Goal: Task Accomplishment & Management: Use online tool/utility

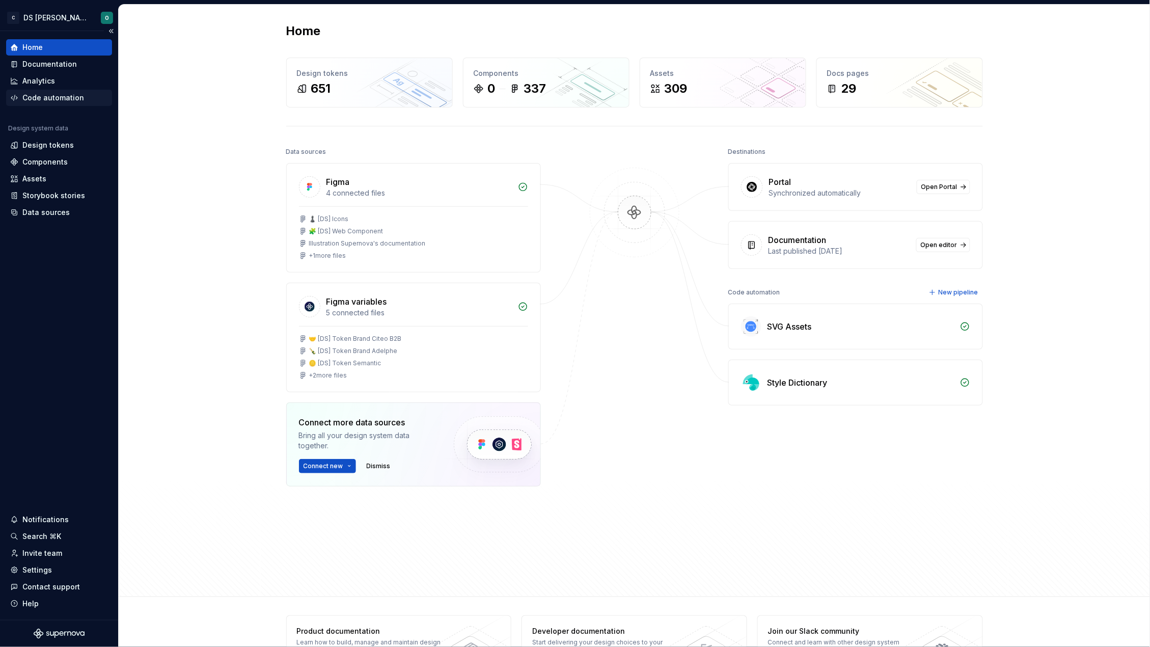
click at [50, 99] on div "Code automation" at bounding box center [53, 98] width 62 height 10
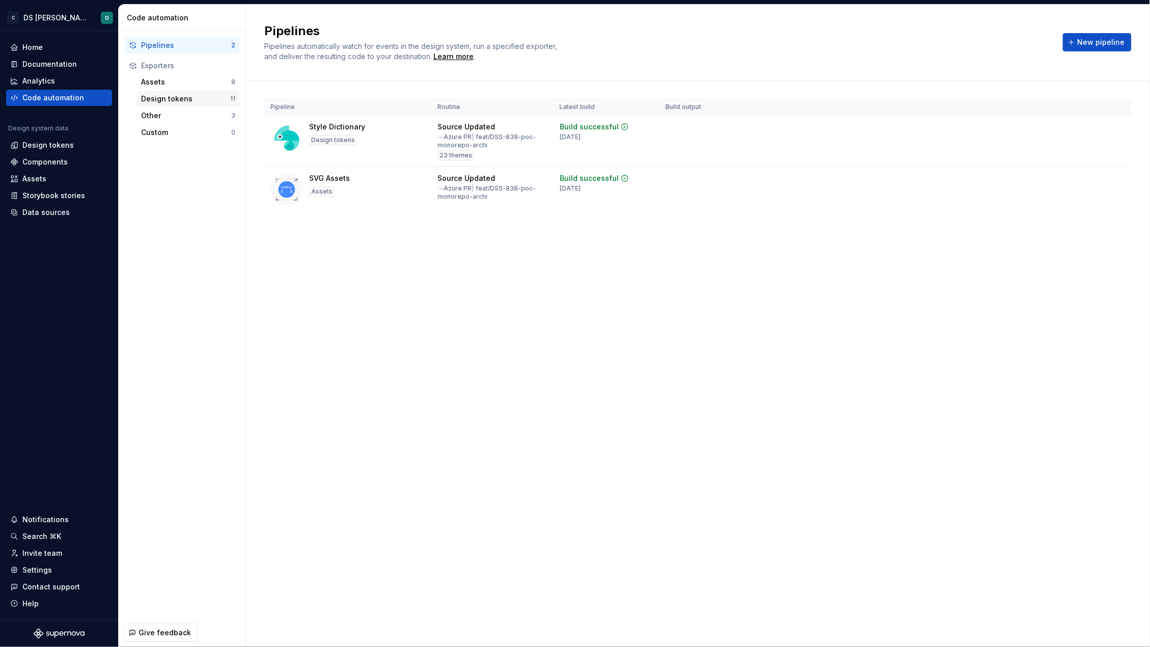
click at [163, 97] on div "Design tokens" at bounding box center [185, 99] width 89 height 10
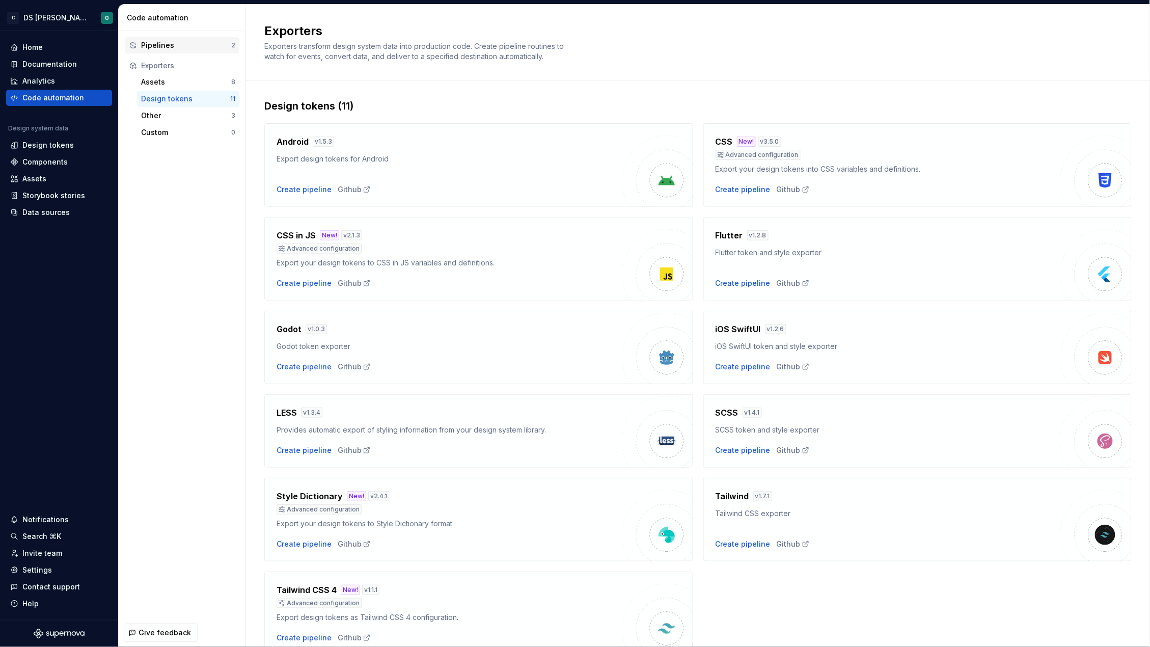
click at [166, 45] on div "Pipelines" at bounding box center [186, 45] width 90 height 10
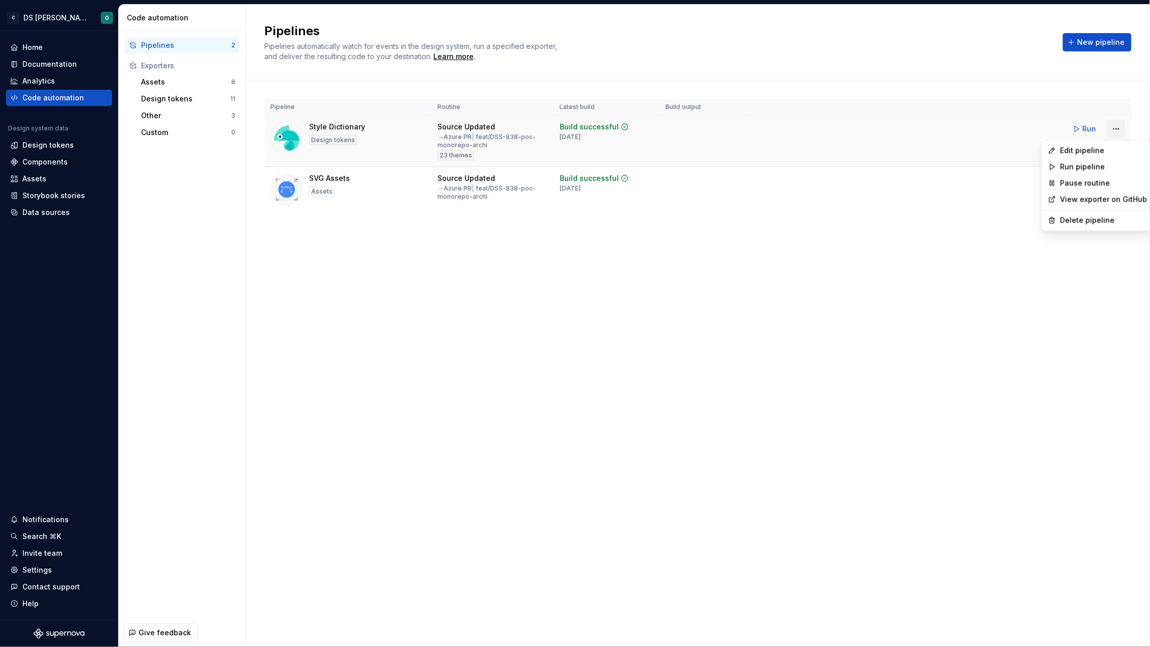
click at [1118, 127] on html "C DS Citeo O Home Documentation Analytics Code automation Design system data De…" at bounding box center [575, 323] width 1150 height 647
click at [1087, 150] on div "Edit pipeline" at bounding box center [1103, 151] width 87 height 10
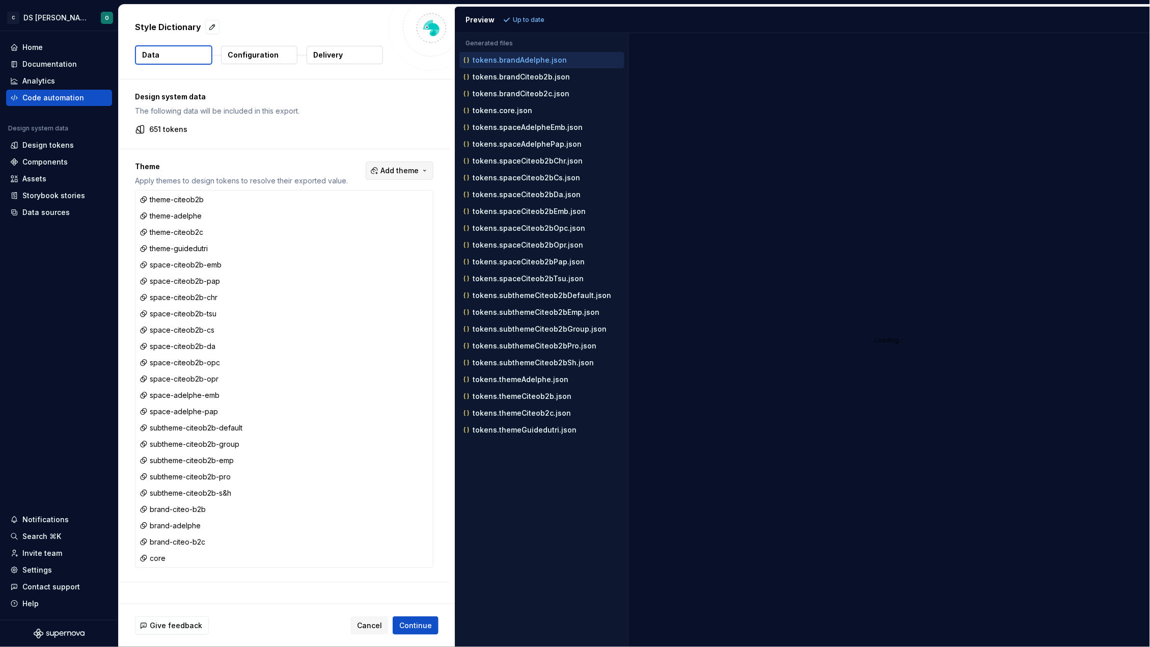
click at [403, 178] on button "Add theme" at bounding box center [400, 170] width 68 height 18
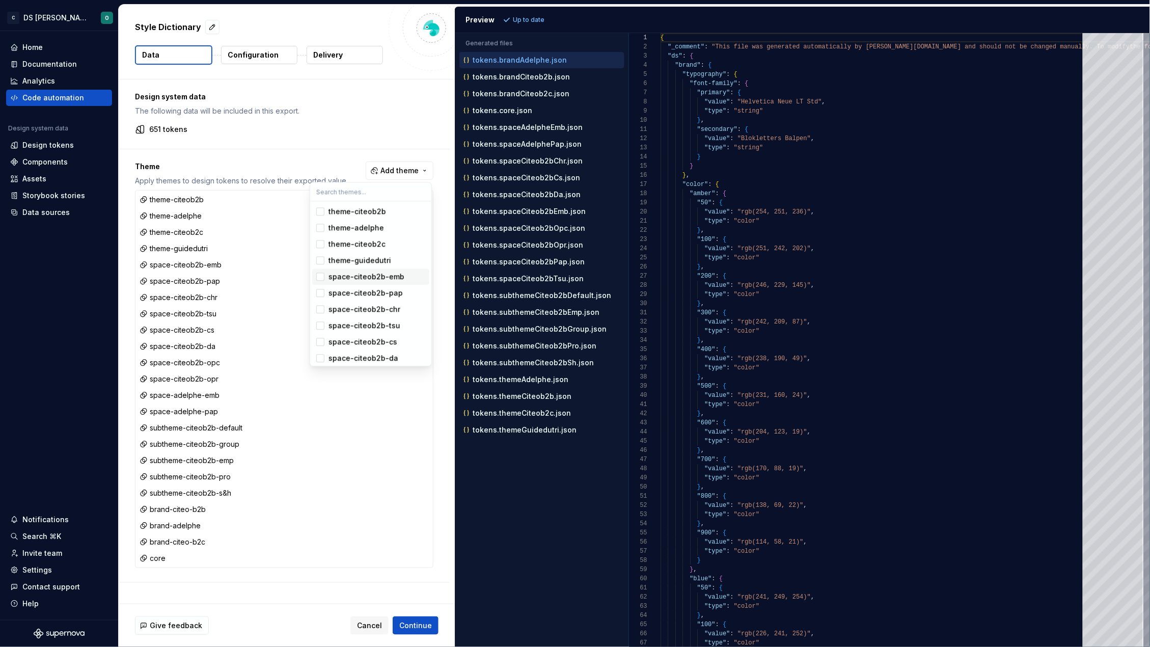
click at [954, 101] on html "C DS Citeo O Home Documentation Analytics Code automation Design system data De…" at bounding box center [575, 323] width 1150 height 647
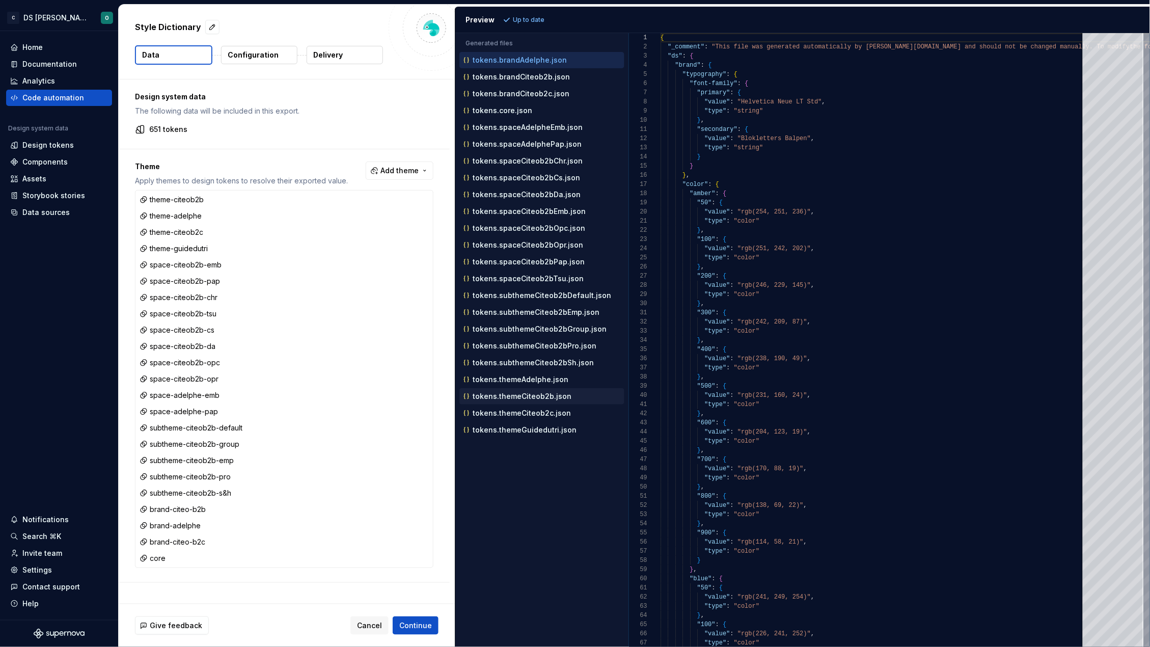
click at [538, 400] on p "tokens.themeCiteob2b.json" at bounding box center [522, 396] width 99 height 8
type textarea "**********"
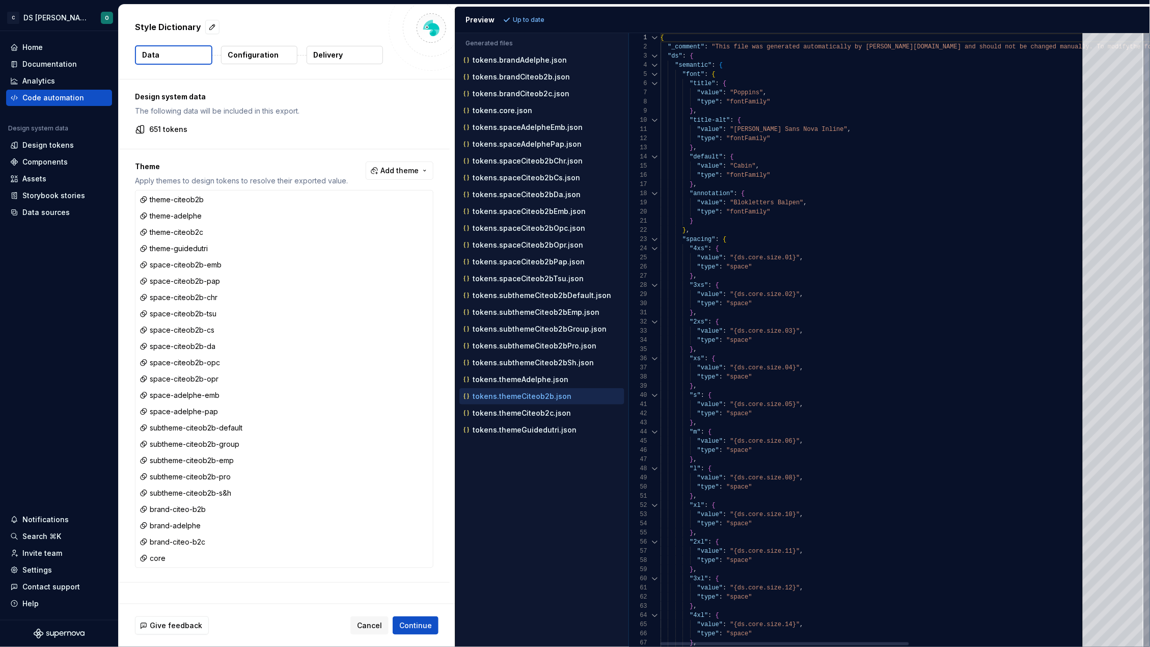
click at [654, 238] on div at bounding box center [654, 239] width 13 height 9
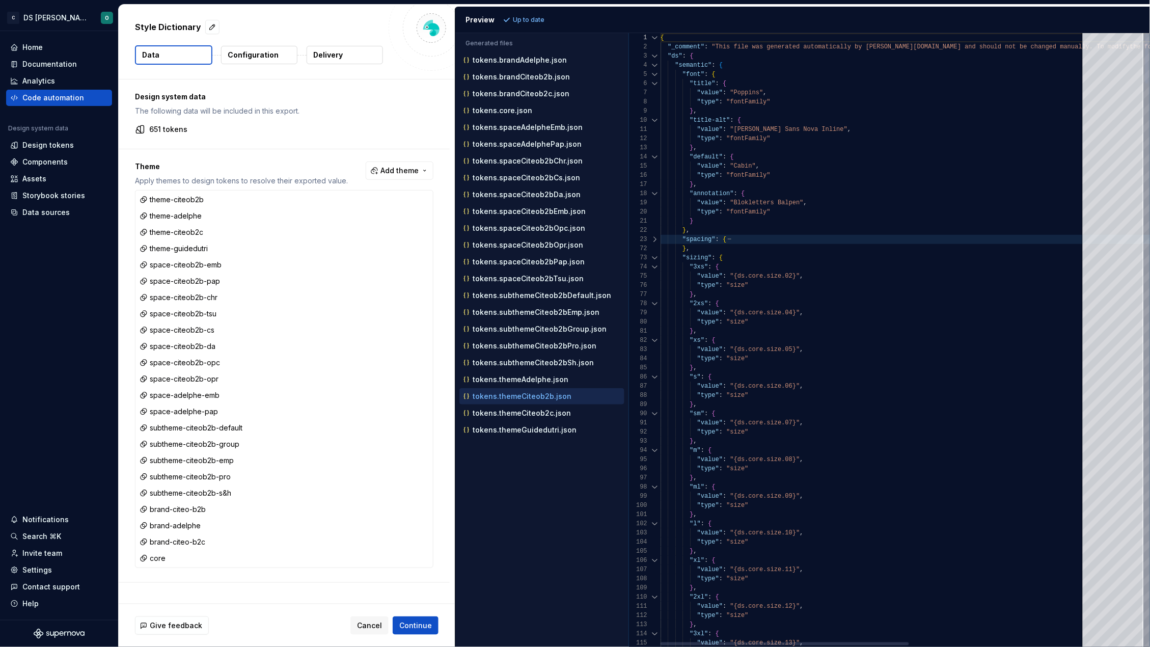
click at [655, 73] on div at bounding box center [654, 74] width 13 height 9
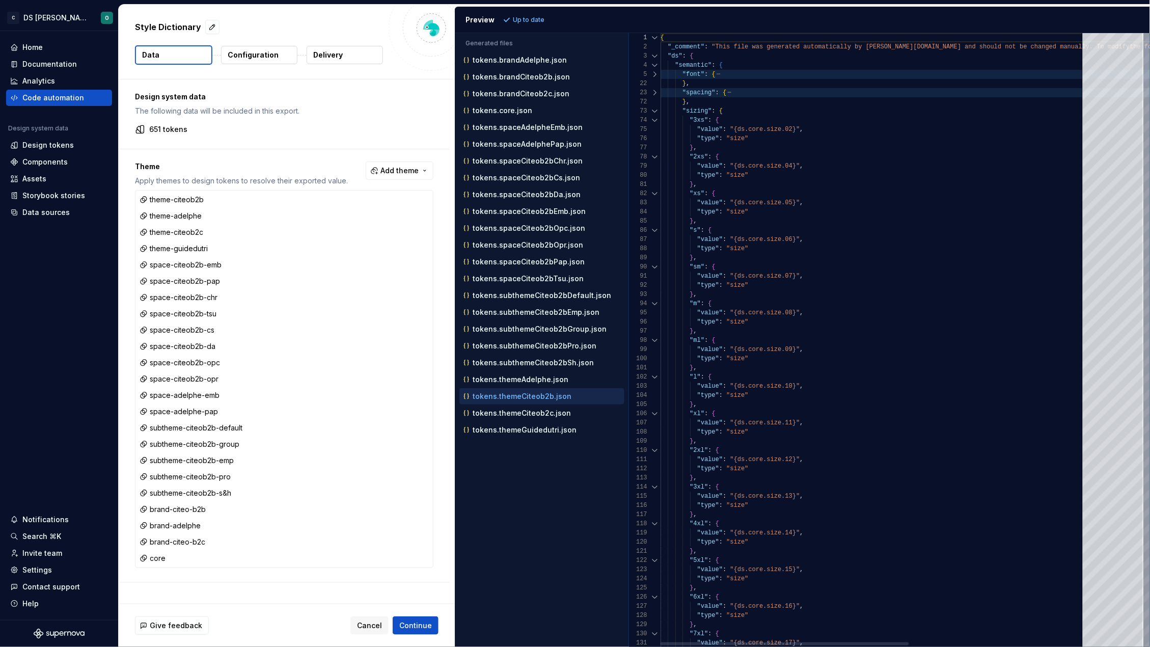
click at [655, 109] on div at bounding box center [654, 110] width 13 height 9
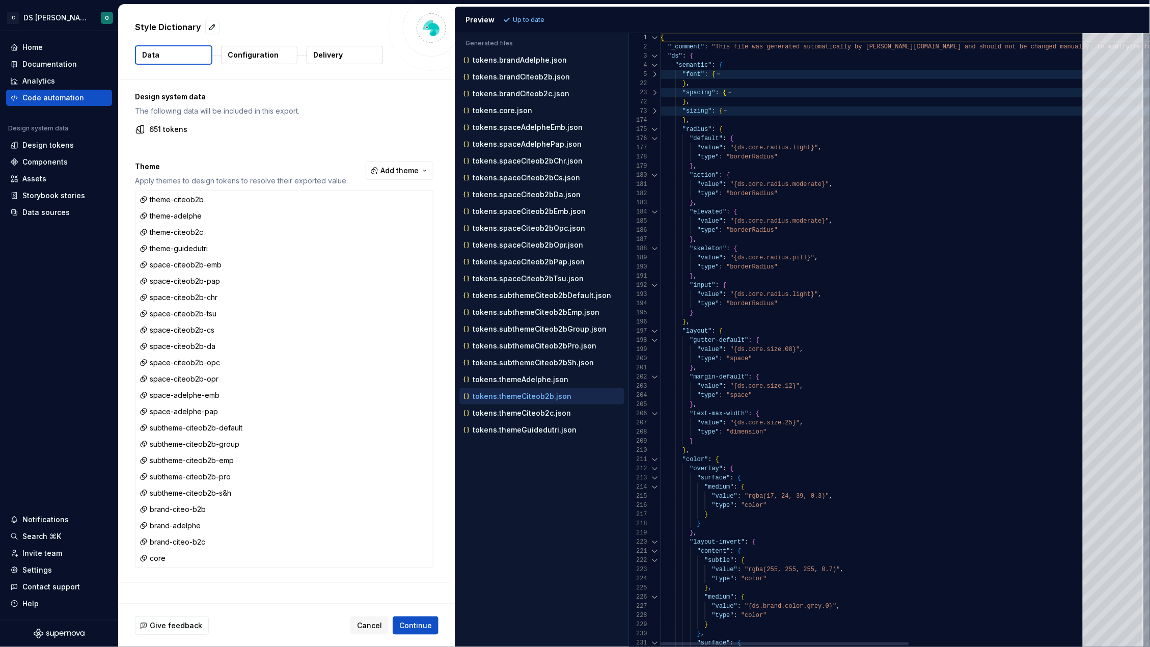
click at [654, 128] on div at bounding box center [654, 129] width 13 height 9
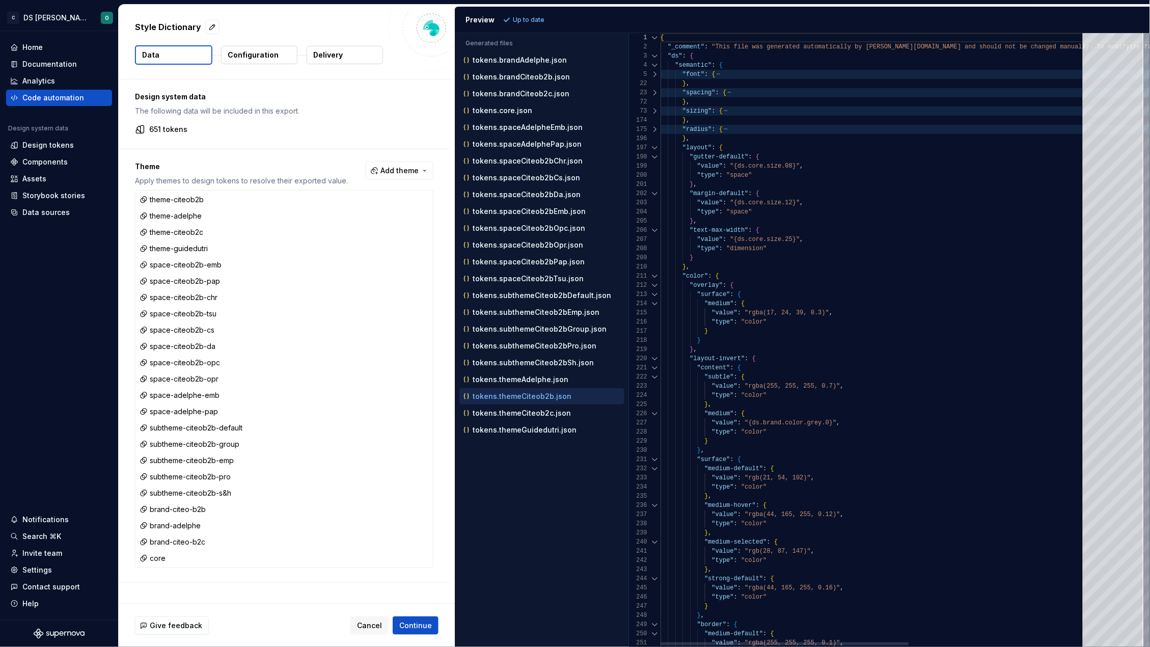
click at [654, 147] on div at bounding box center [654, 147] width 13 height 9
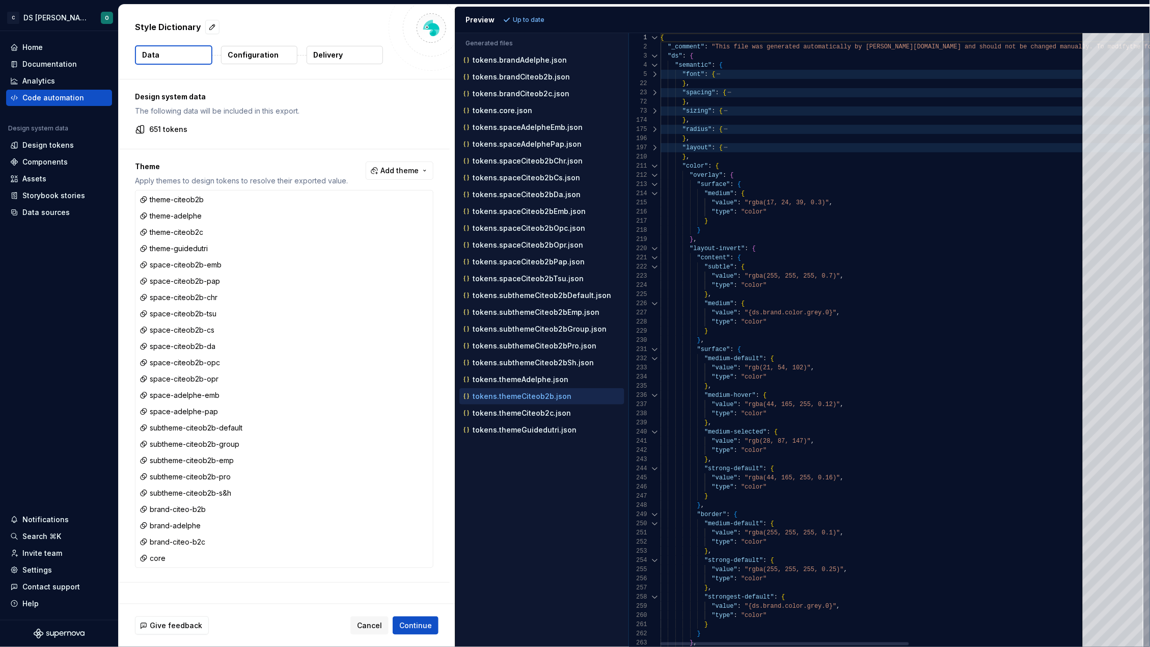
click at [654, 164] on div at bounding box center [654, 165] width 13 height 9
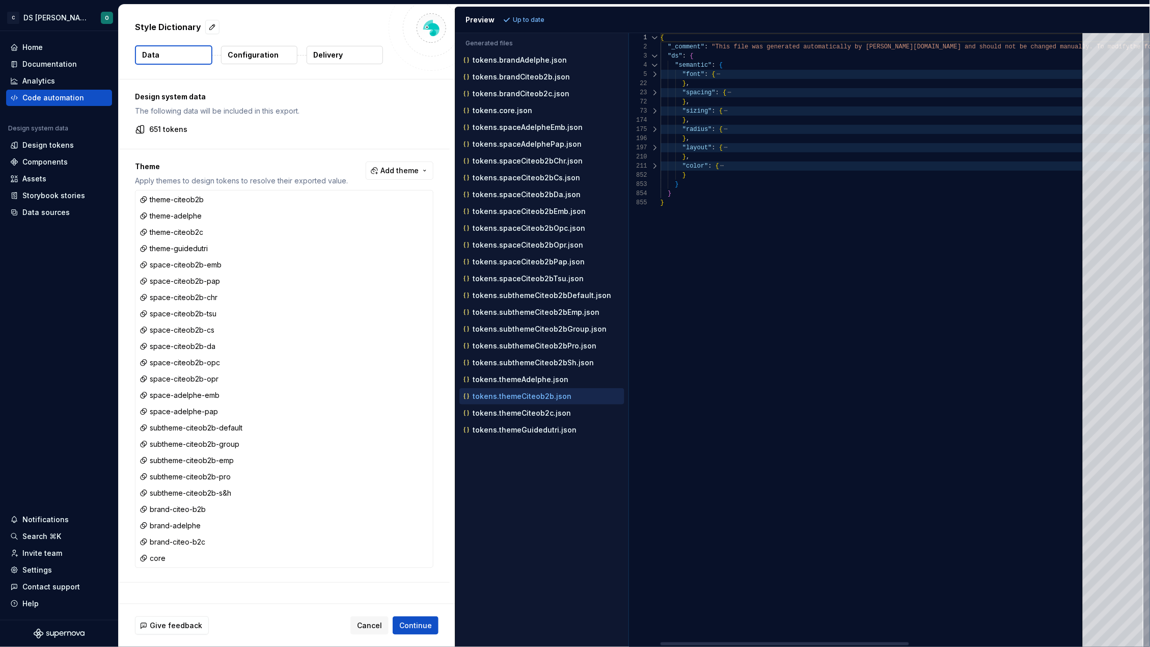
click at [654, 164] on div at bounding box center [654, 165] width 13 height 9
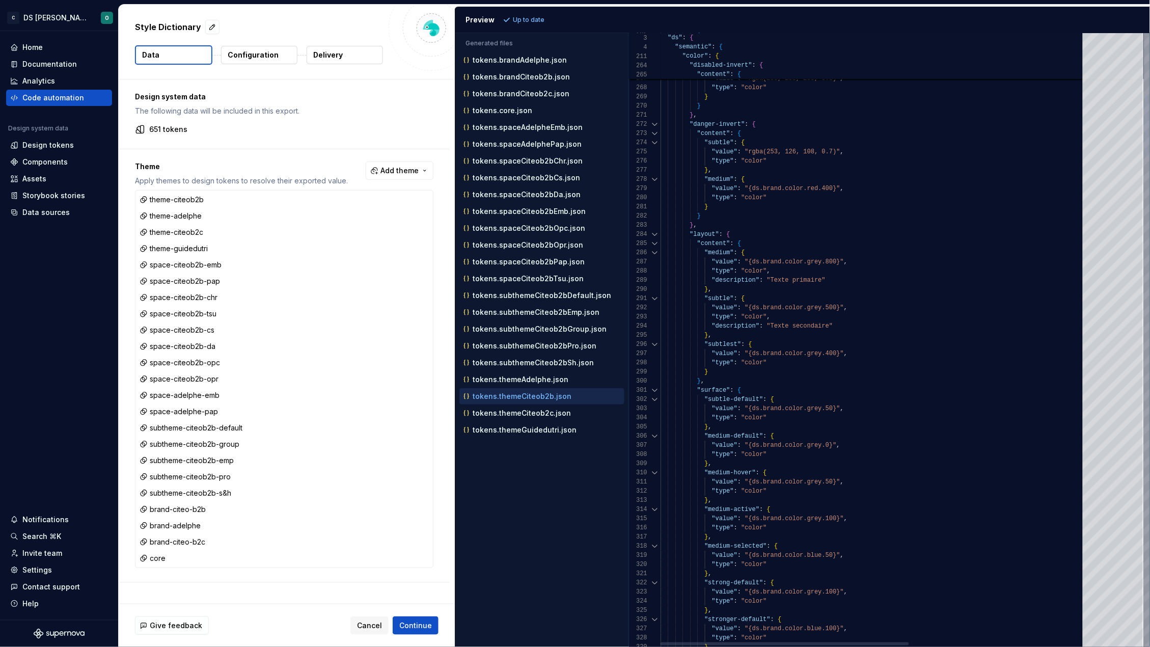
click at [655, 233] on div at bounding box center [654, 234] width 13 height 9
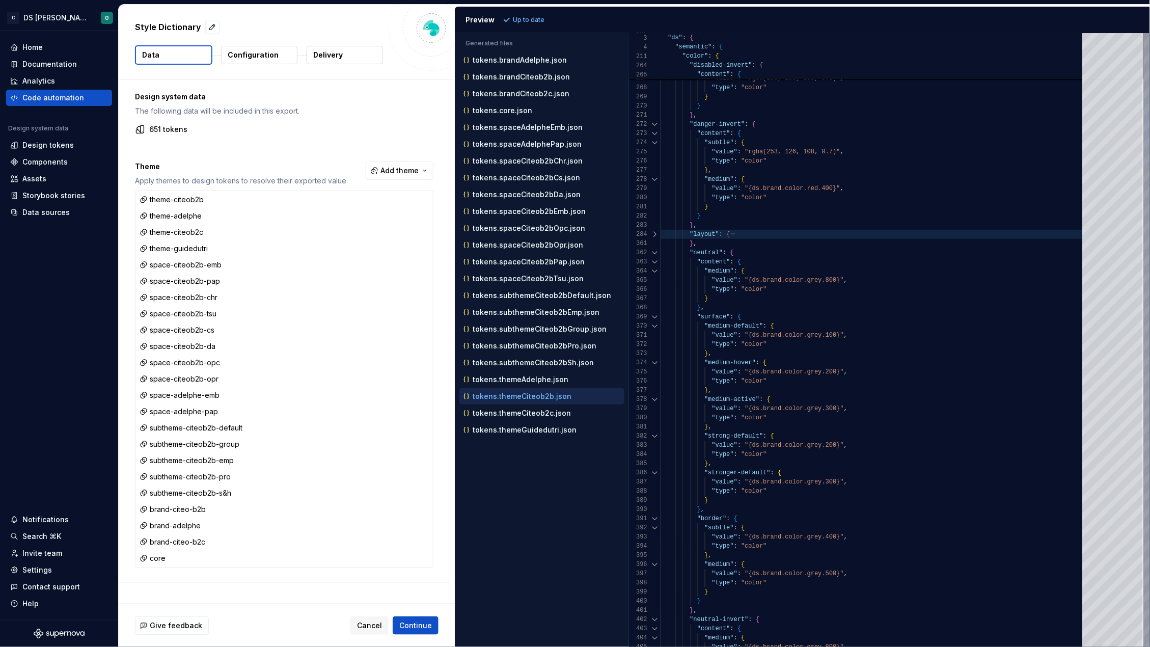
click at [656, 252] on div at bounding box center [654, 252] width 13 height 9
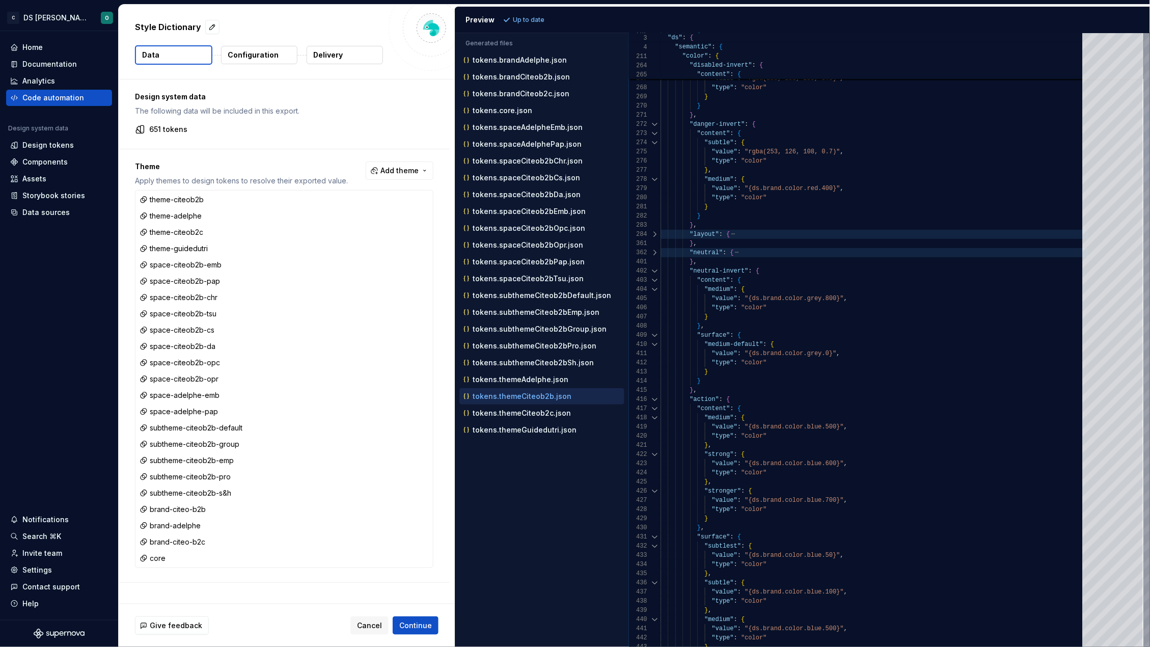
click at [657, 269] on div at bounding box center [654, 270] width 13 height 9
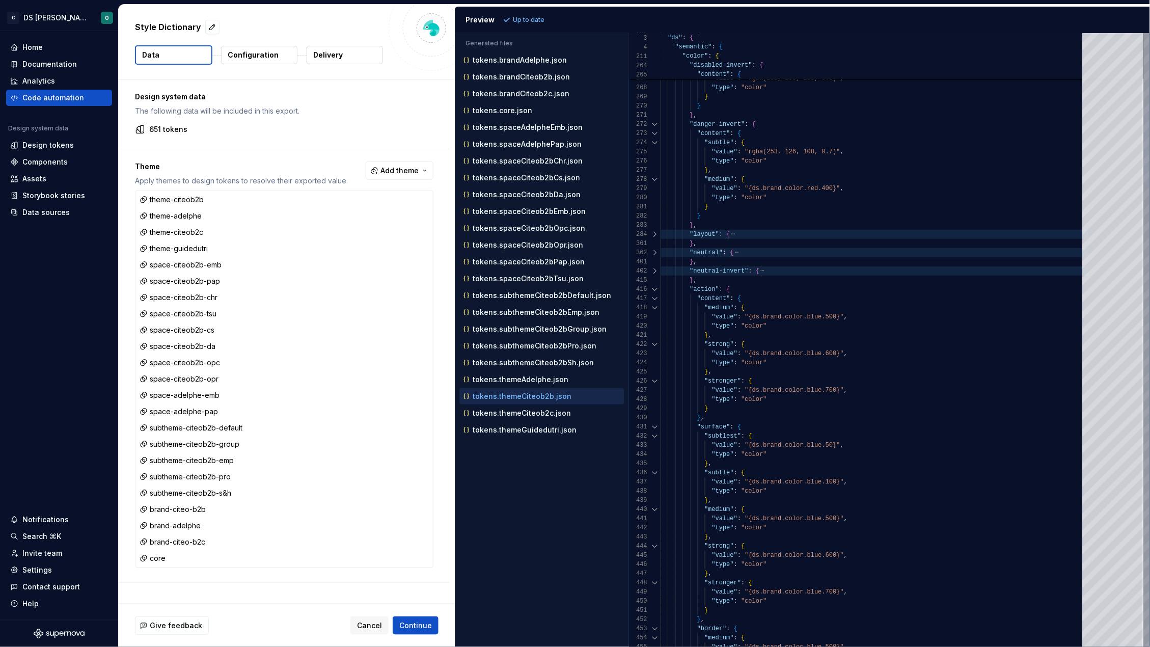
click at [654, 289] on div at bounding box center [654, 289] width 13 height 9
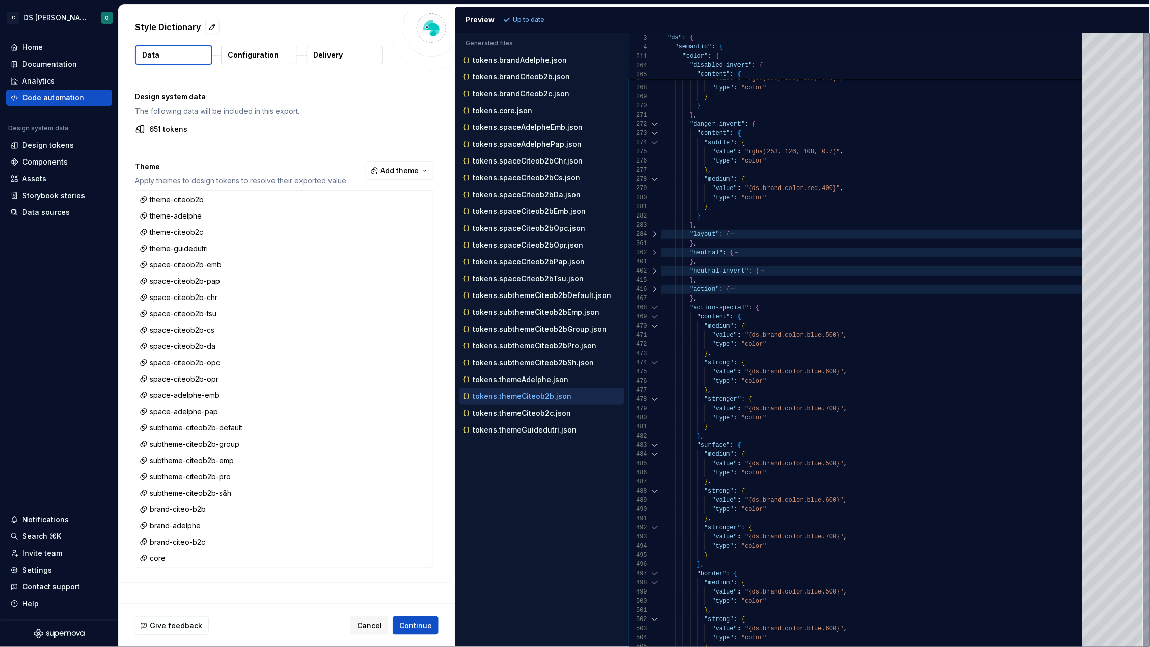
click at [654, 306] on div at bounding box center [654, 307] width 13 height 9
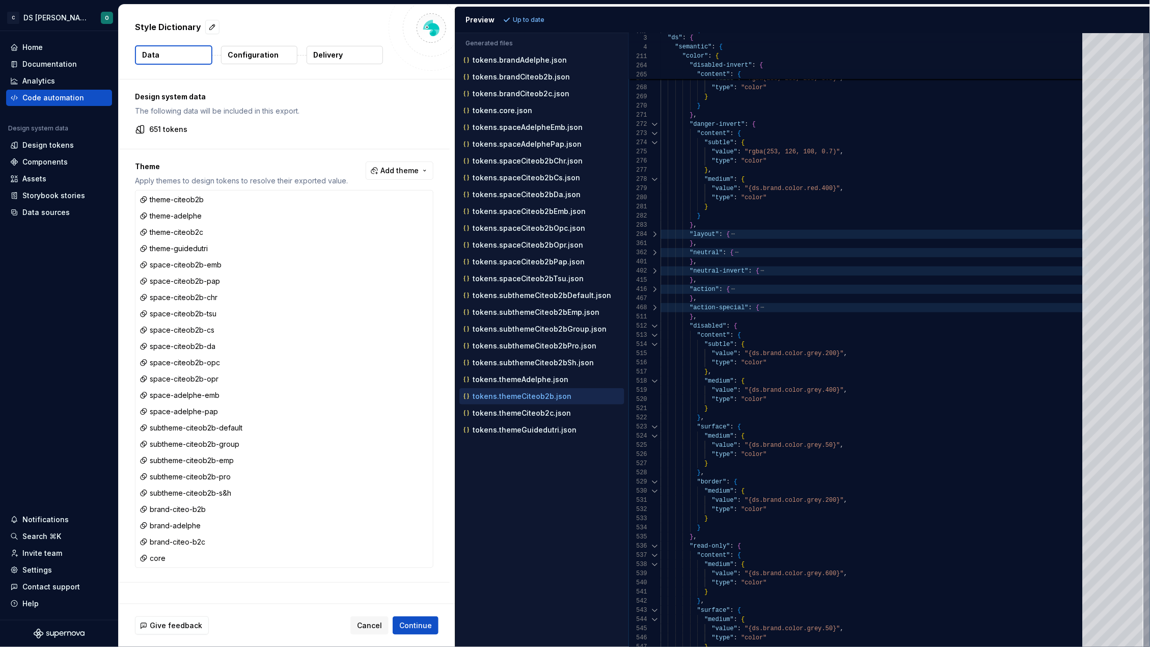
click at [654, 325] on div at bounding box center [654, 325] width 13 height 9
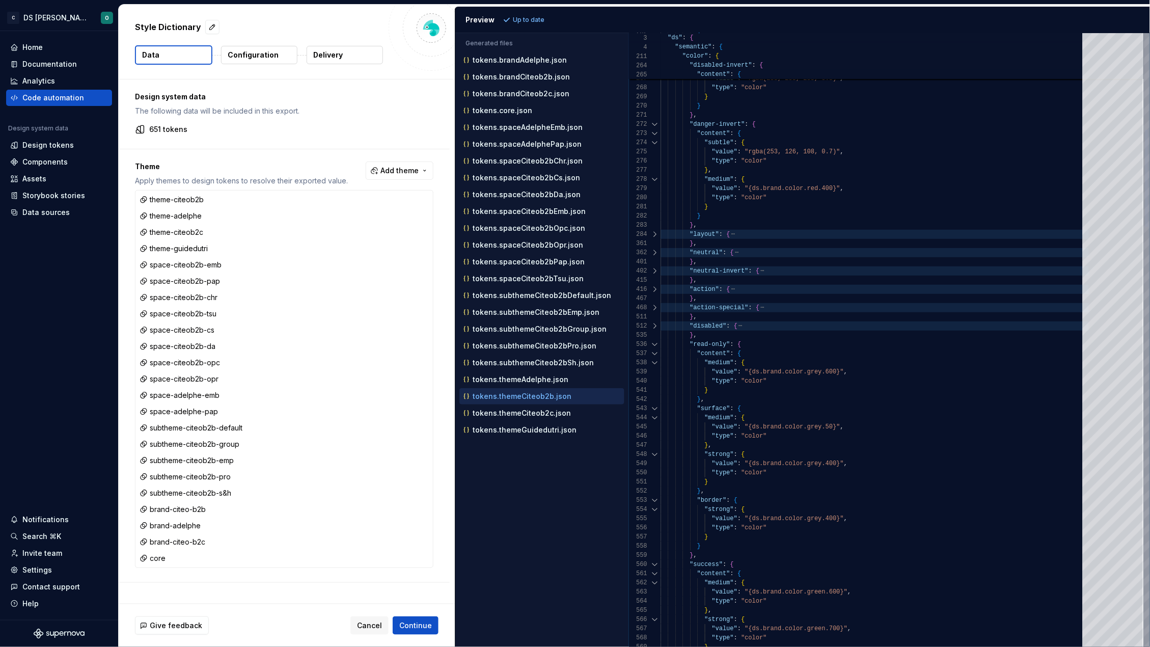
click at [657, 344] on div at bounding box center [654, 344] width 13 height 9
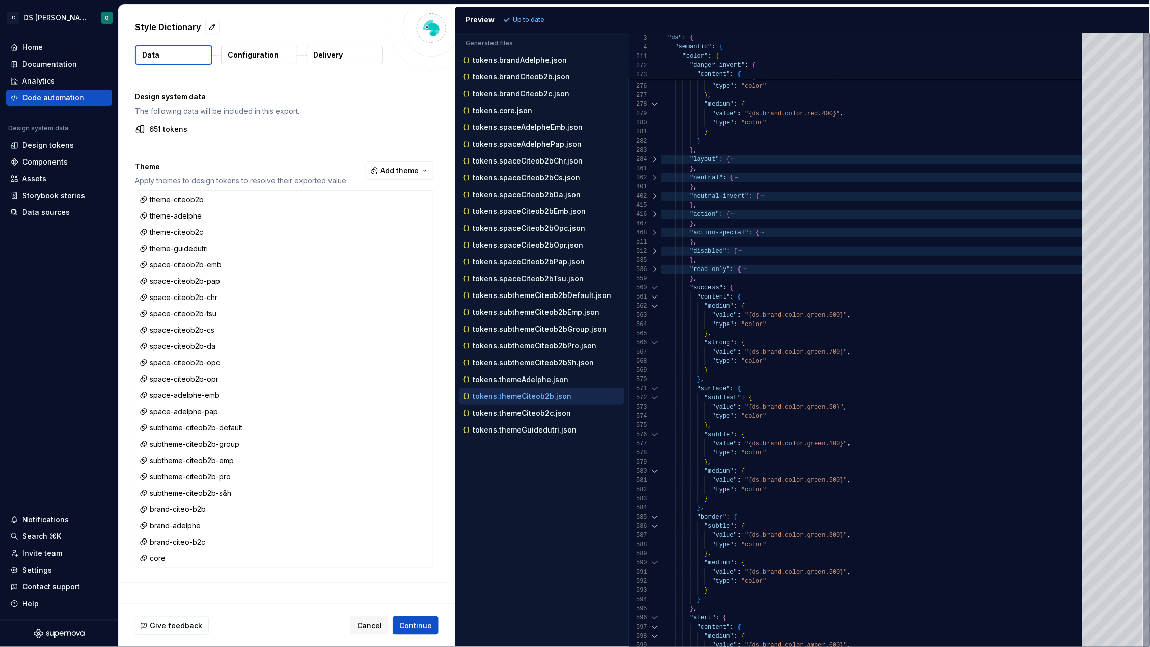
click at [654, 287] on div at bounding box center [654, 287] width 13 height 9
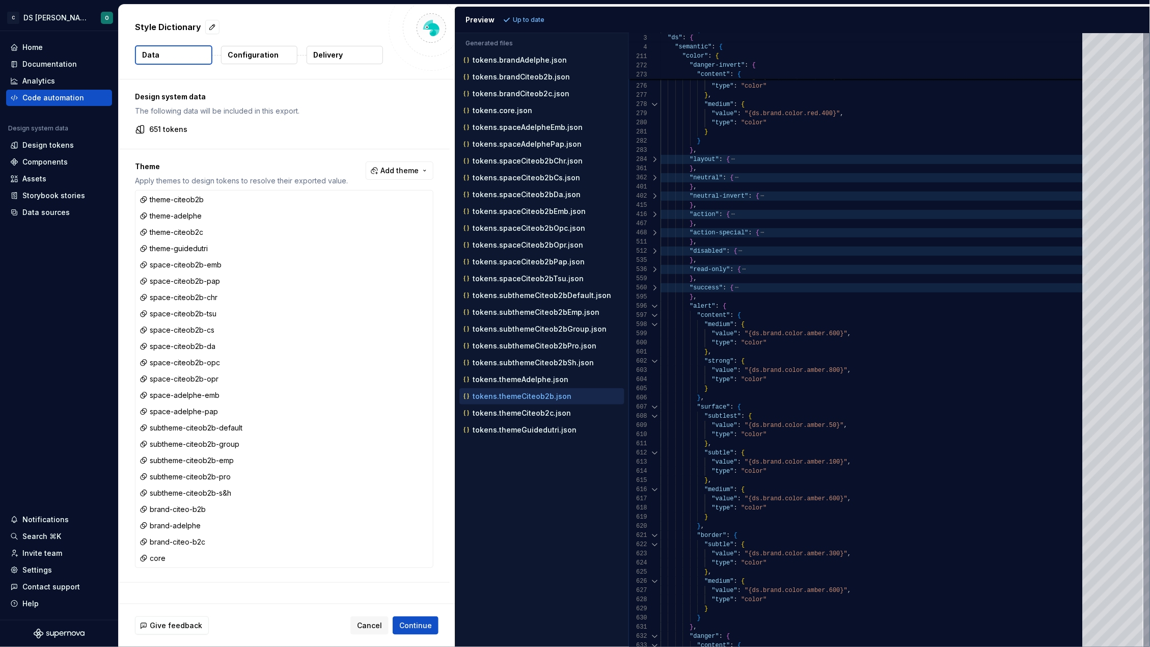
click at [654, 305] on div at bounding box center [654, 305] width 13 height 9
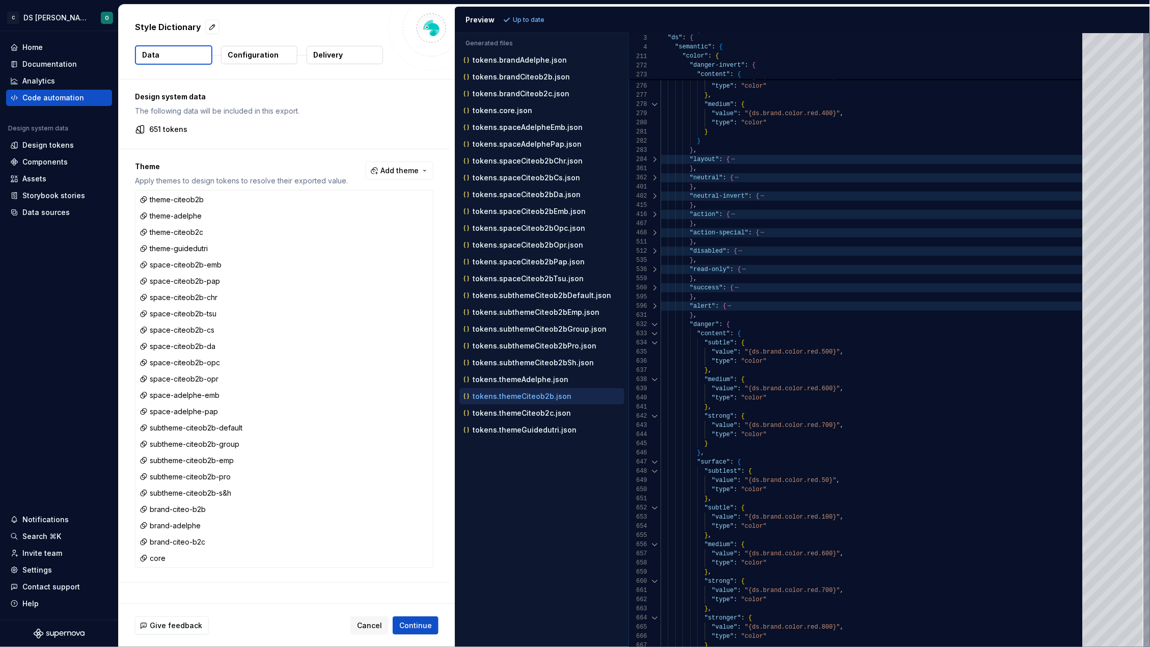
click at [656, 323] on div at bounding box center [654, 324] width 13 height 9
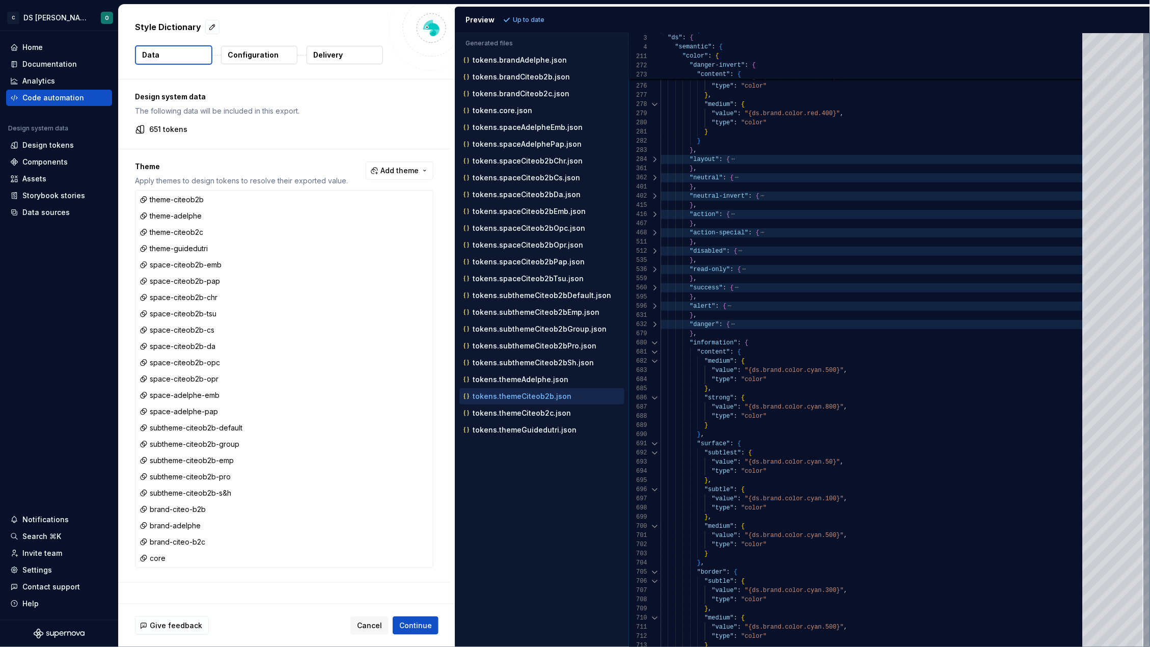
click at [657, 340] on div at bounding box center [654, 342] width 13 height 9
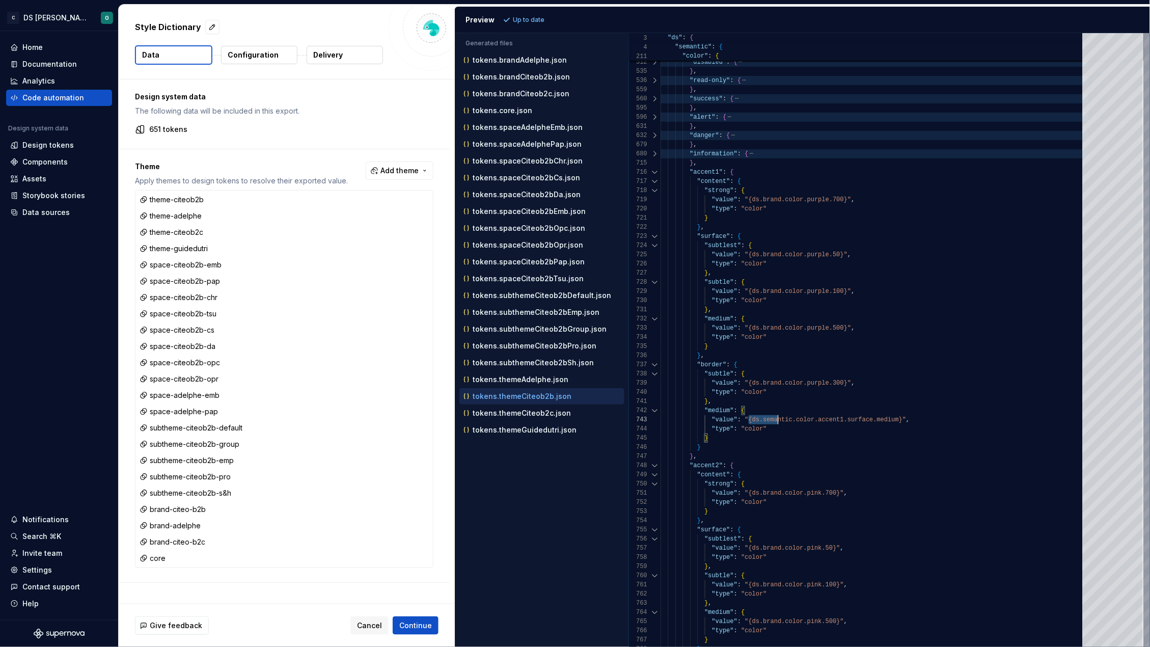
scroll to position [54, 249]
drag, startPoint x: 748, startPoint y: 420, endPoint x: 963, endPoint y: 417, distance: 214.9
click at [963, 417] on div ""value" : "{ds.semantic.color.accent1.surface.medium}" ," at bounding box center [874, 419] width 428 height 9
click at [262, 57] on p "Configuration" at bounding box center [253, 55] width 51 height 10
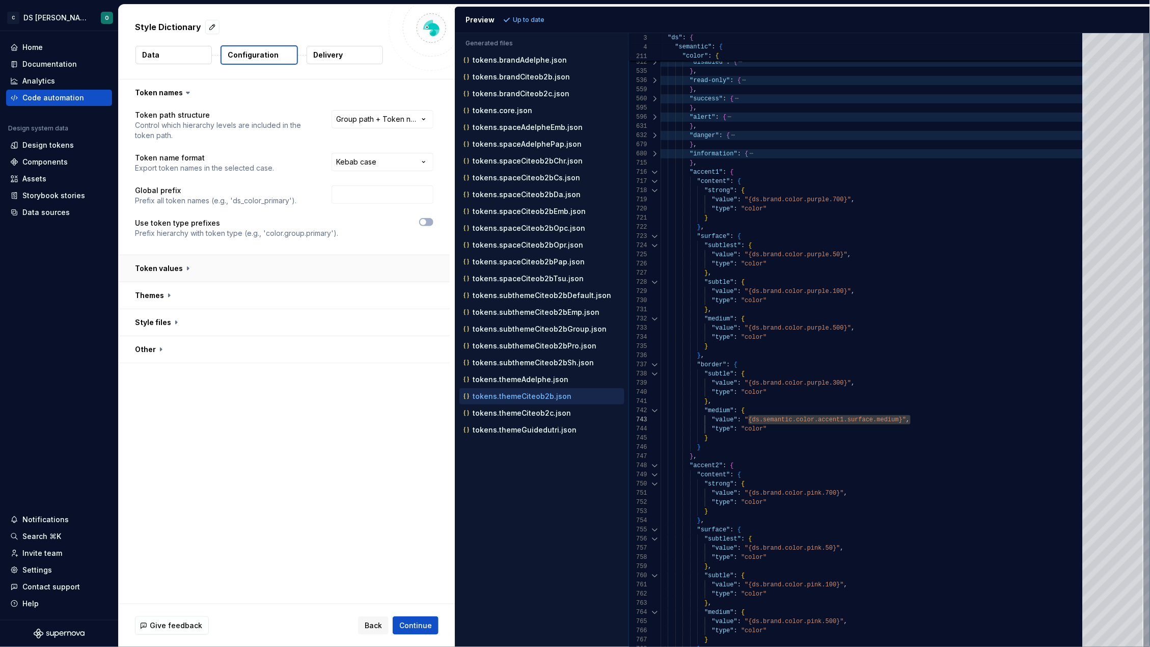
click at [254, 265] on button "button" at bounding box center [284, 268] width 331 height 26
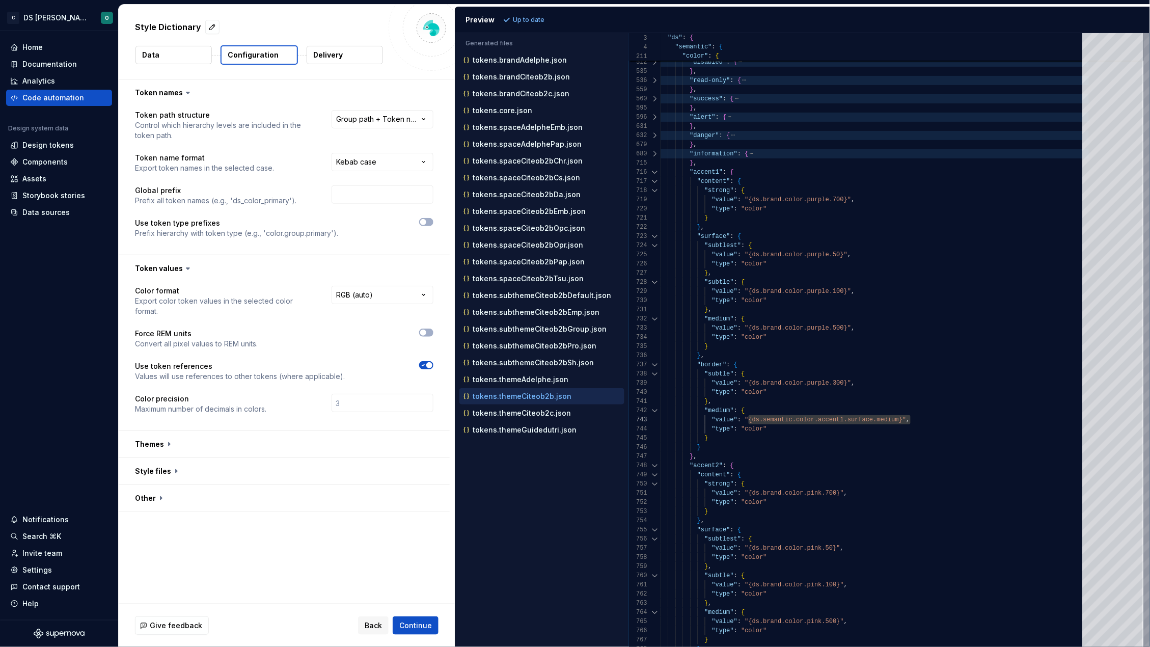
click at [425, 366] on icon "button" at bounding box center [423, 365] width 8 height 6
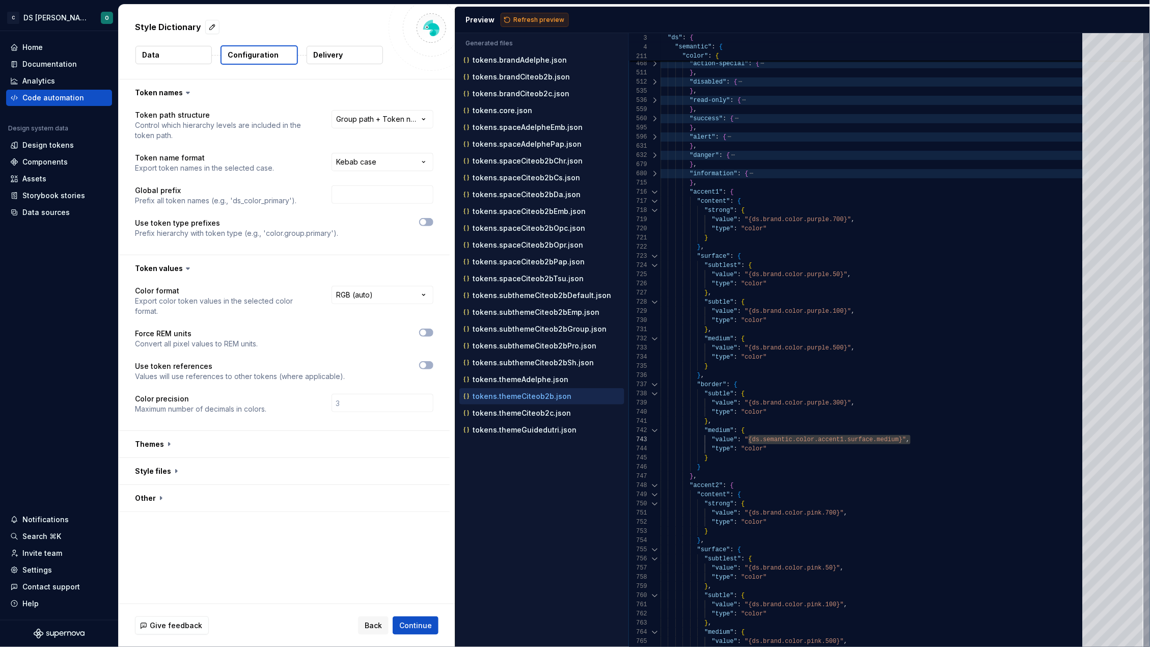
click at [519, 20] on span "Refresh preview" at bounding box center [538, 20] width 51 height 8
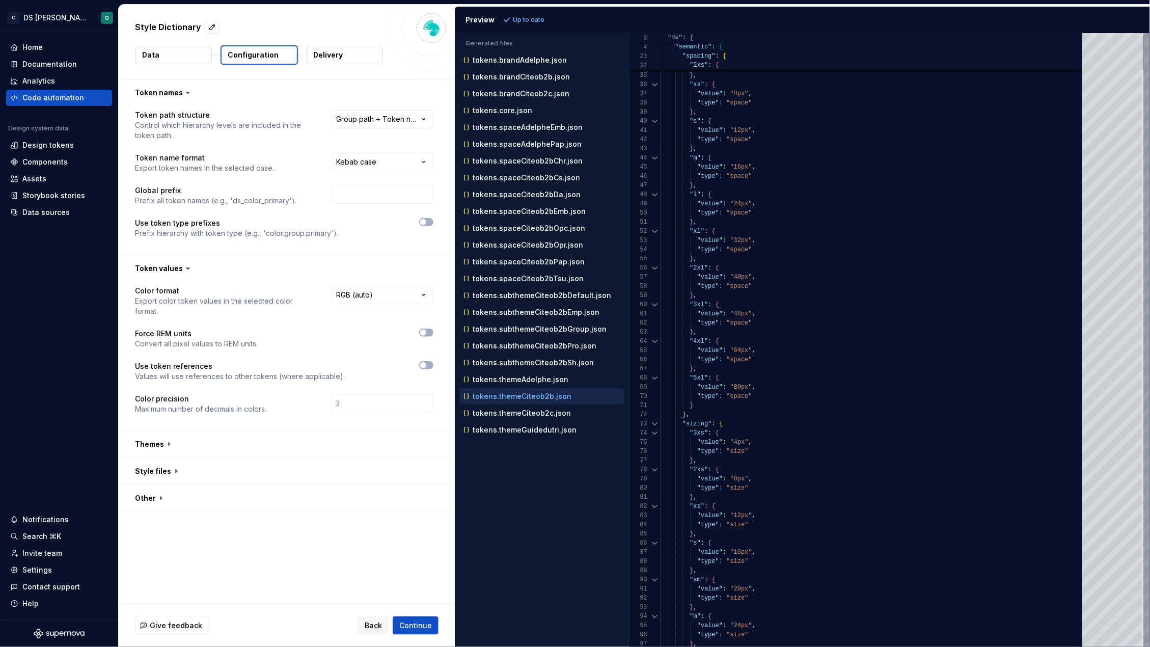
scroll to position [90, 0]
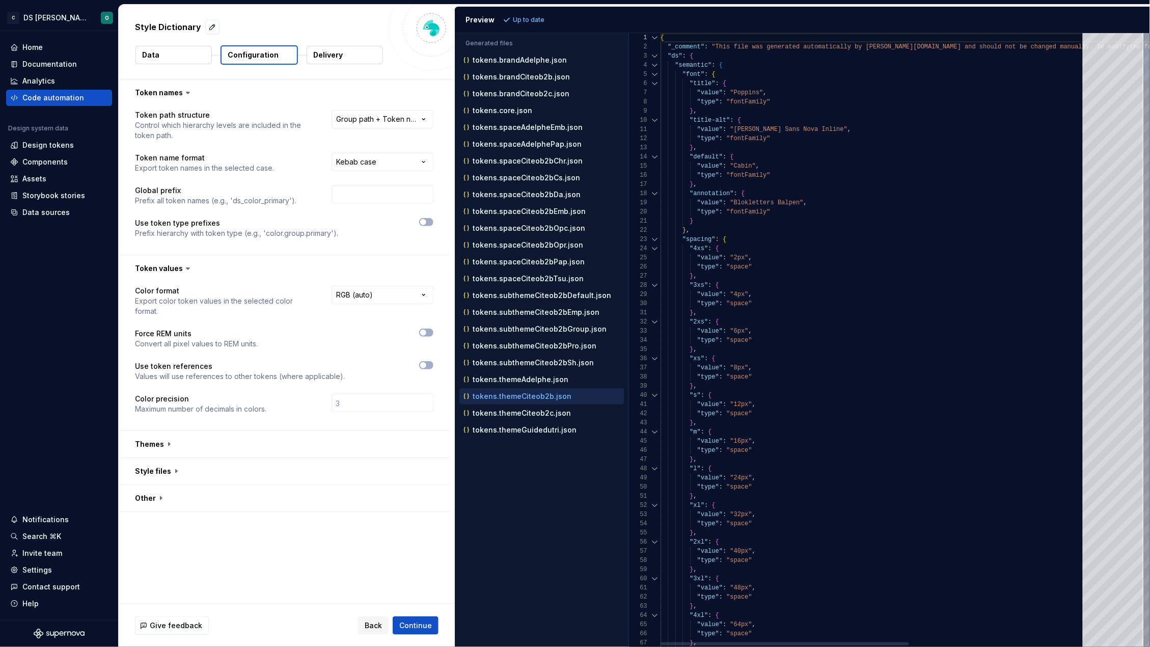
click at [655, 65] on div at bounding box center [654, 65] width 13 height 9
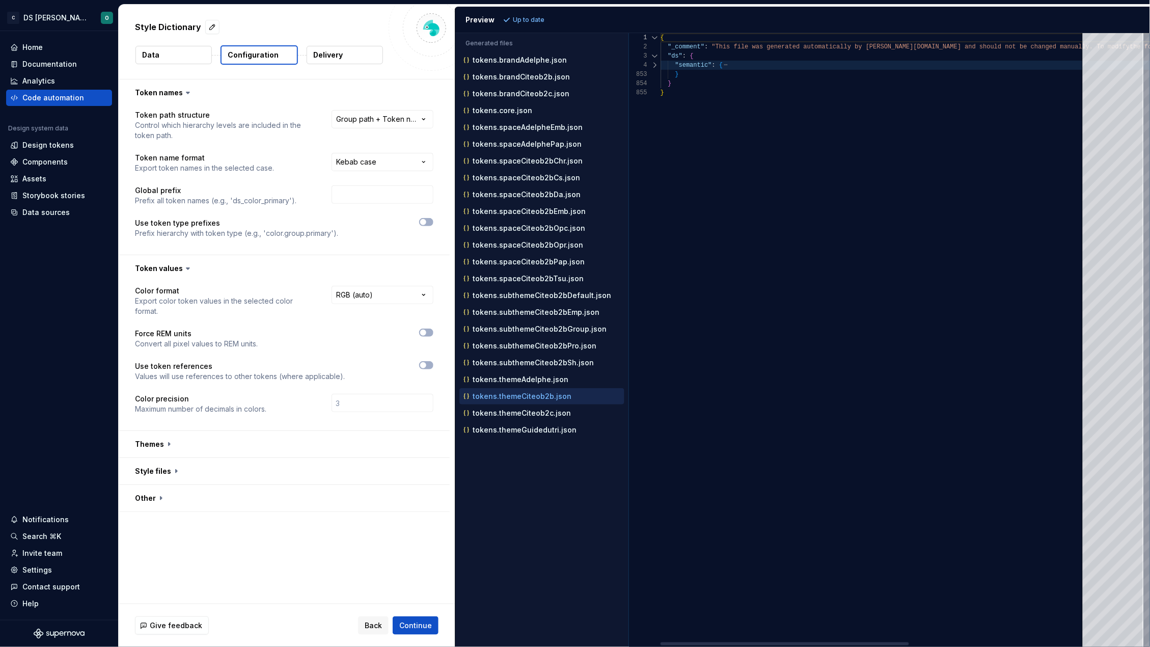
click at [652, 66] on div at bounding box center [654, 65] width 13 height 9
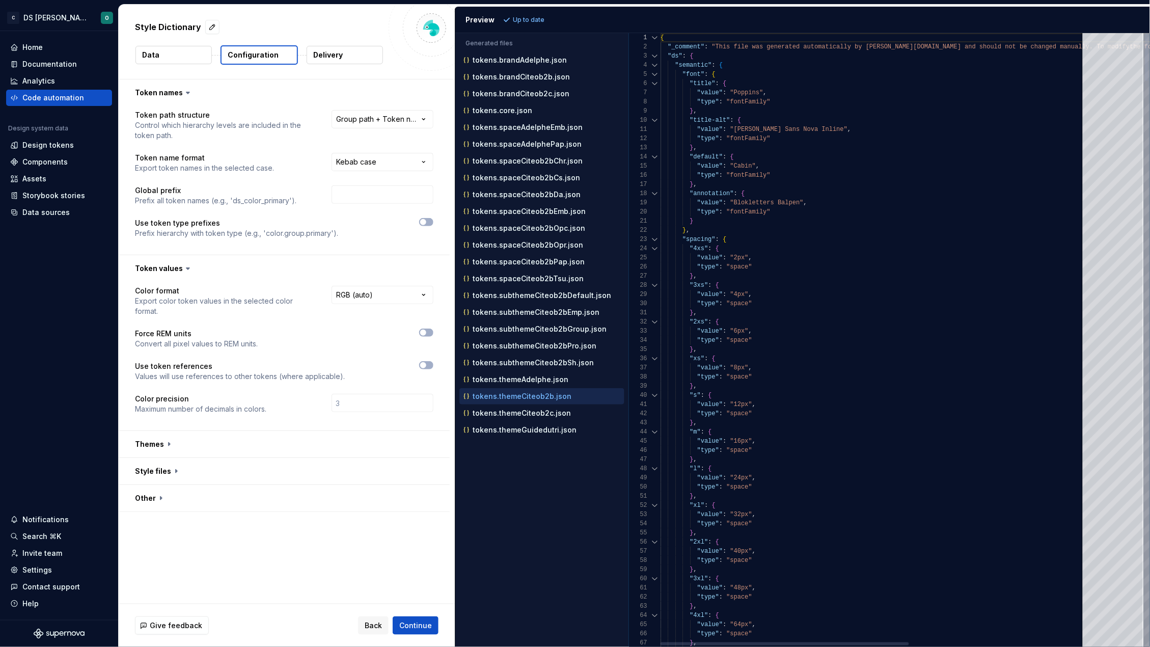
click at [654, 74] on div at bounding box center [654, 74] width 13 height 9
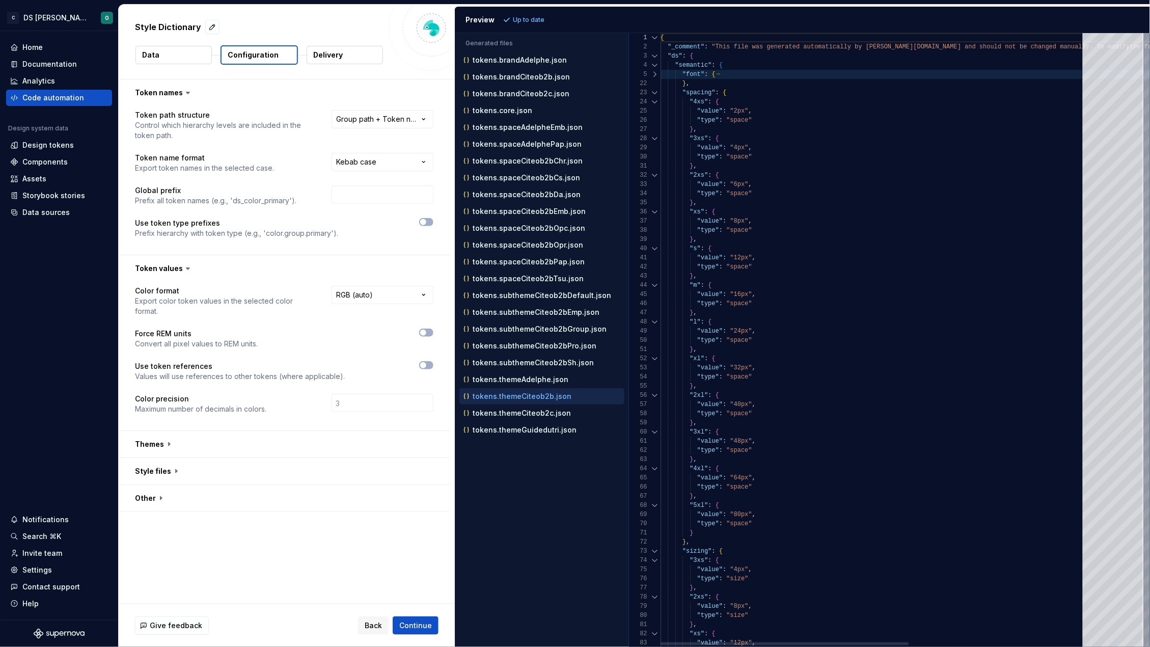
click at [654, 91] on div at bounding box center [654, 92] width 13 height 9
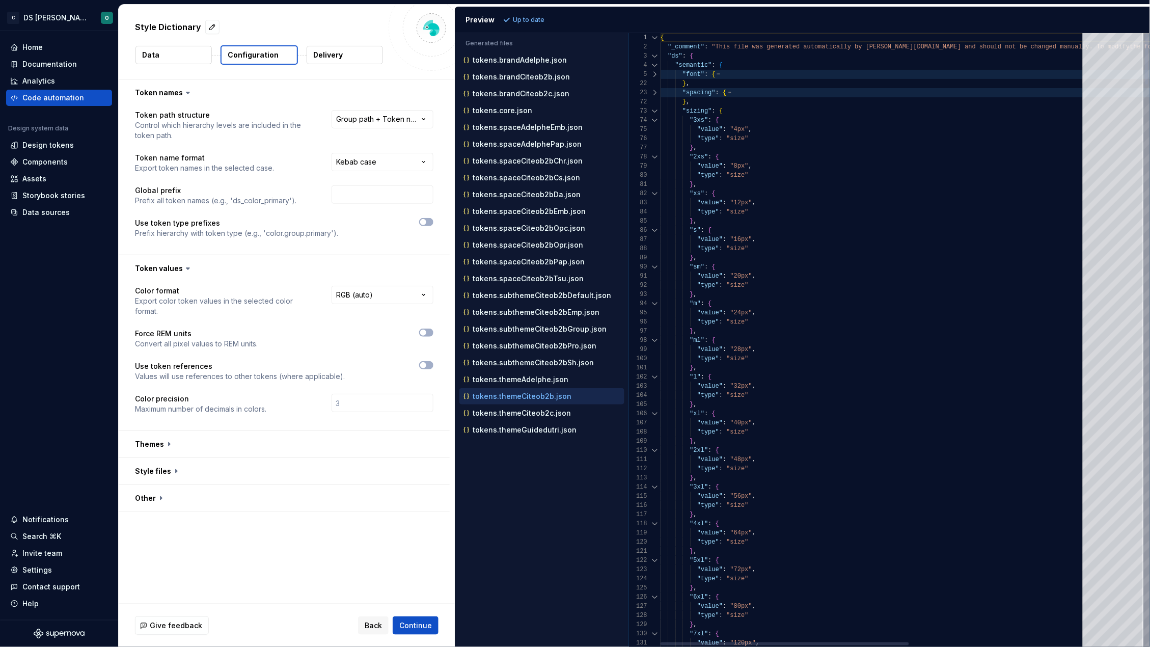
click at [654, 109] on div at bounding box center [654, 110] width 13 height 9
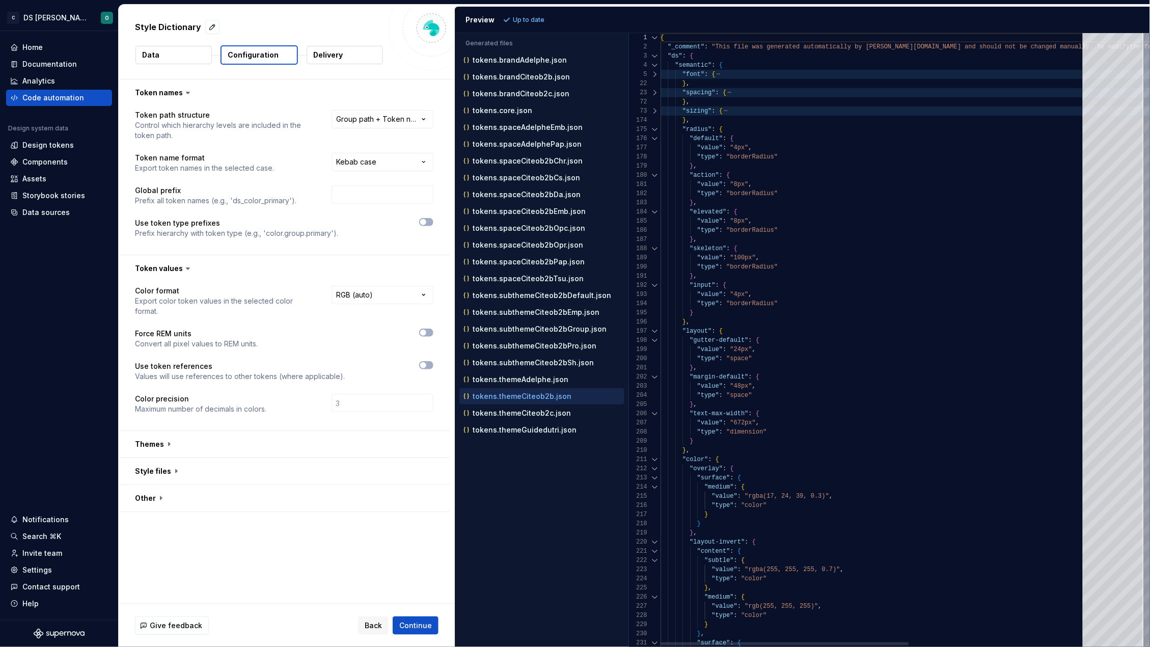
click at [654, 130] on div at bounding box center [654, 129] width 13 height 9
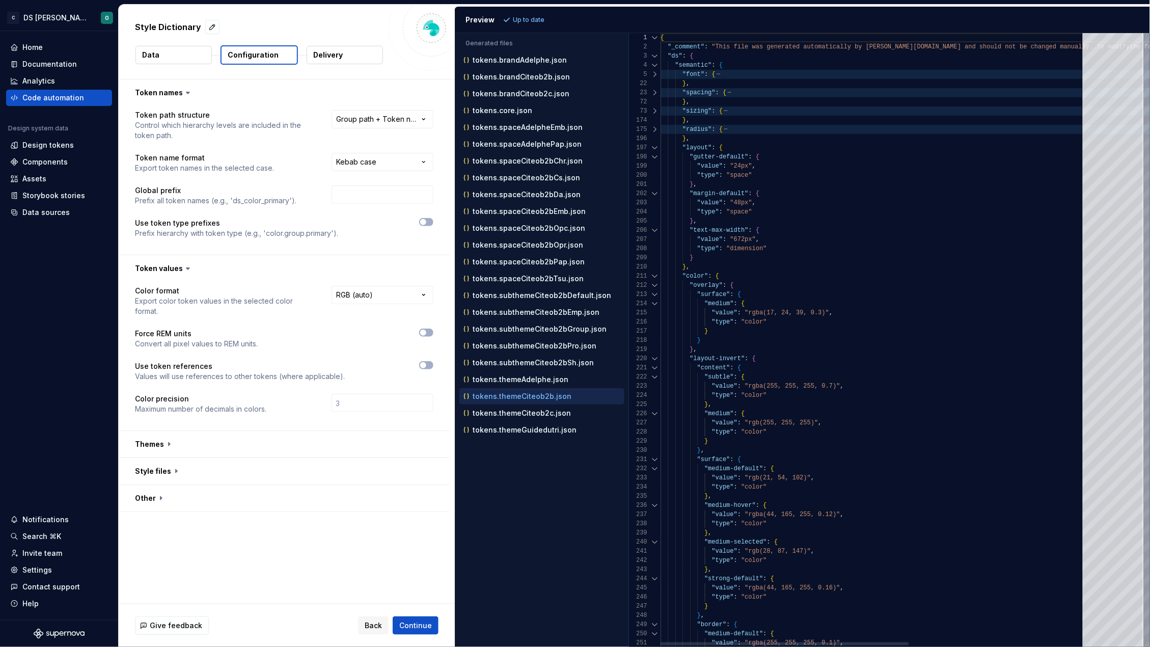
click at [654, 286] on div at bounding box center [654, 285] width 13 height 9
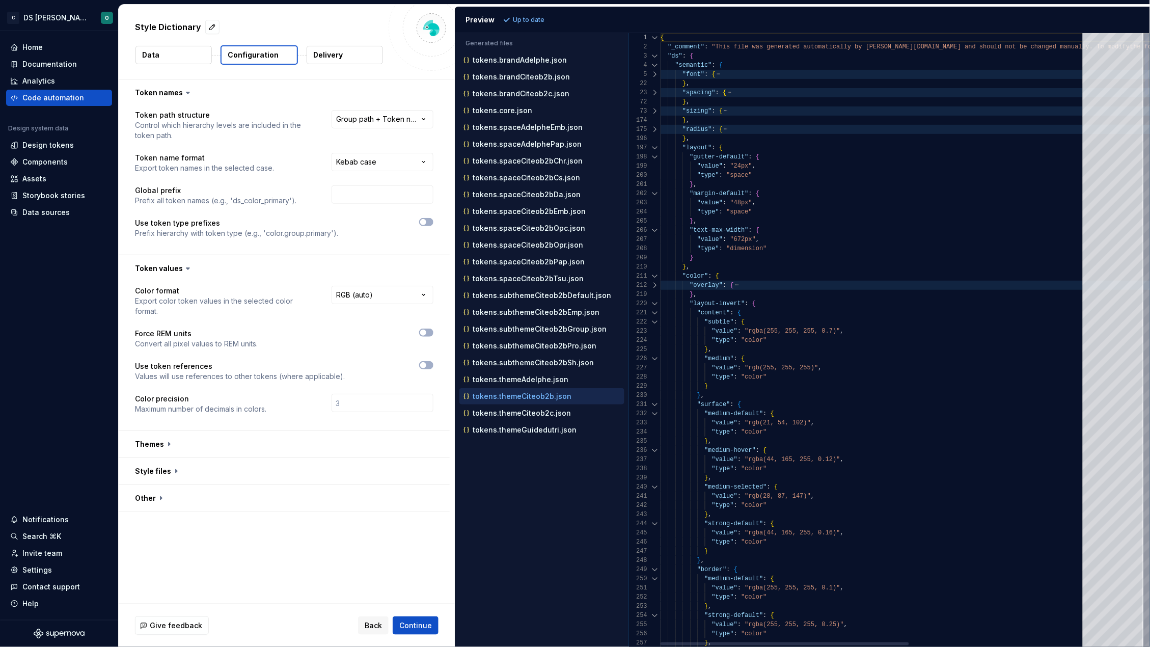
click at [655, 302] on div at bounding box center [654, 303] width 13 height 9
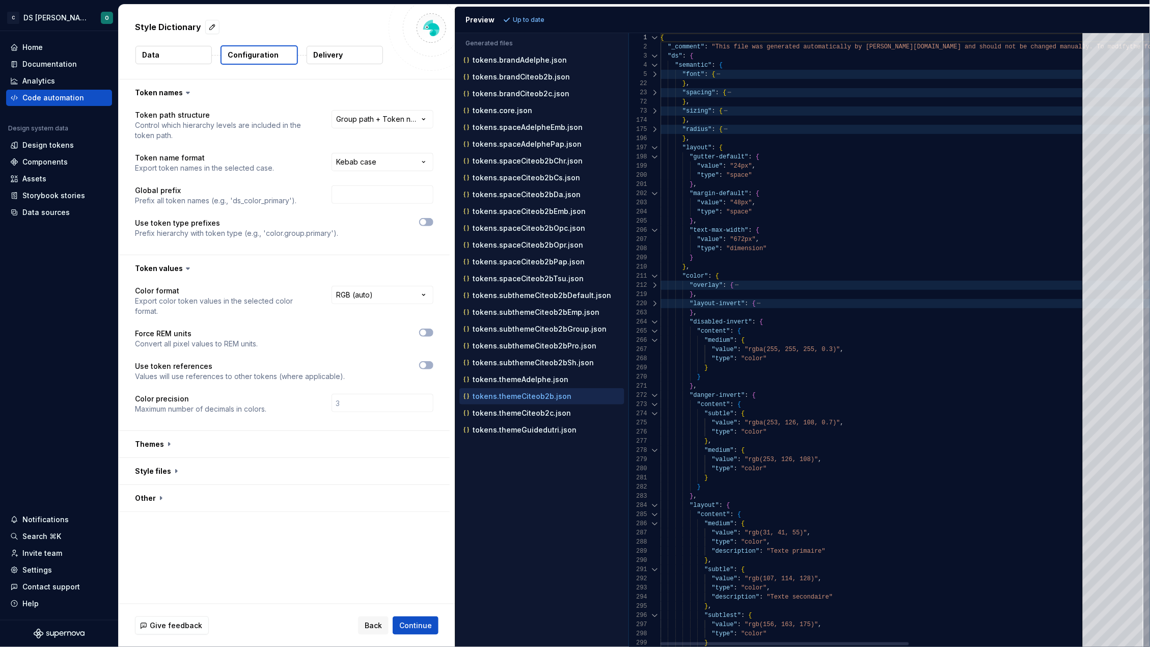
click at [654, 321] on div at bounding box center [654, 321] width 13 height 9
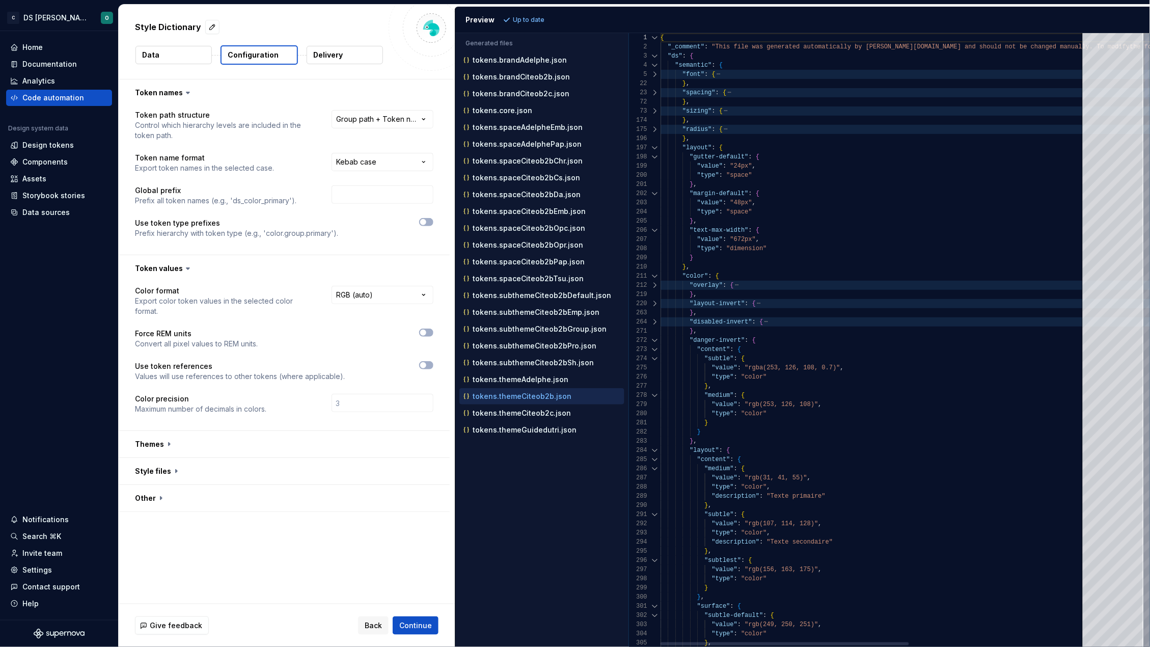
click at [655, 338] on div at bounding box center [654, 340] width 13 height 9
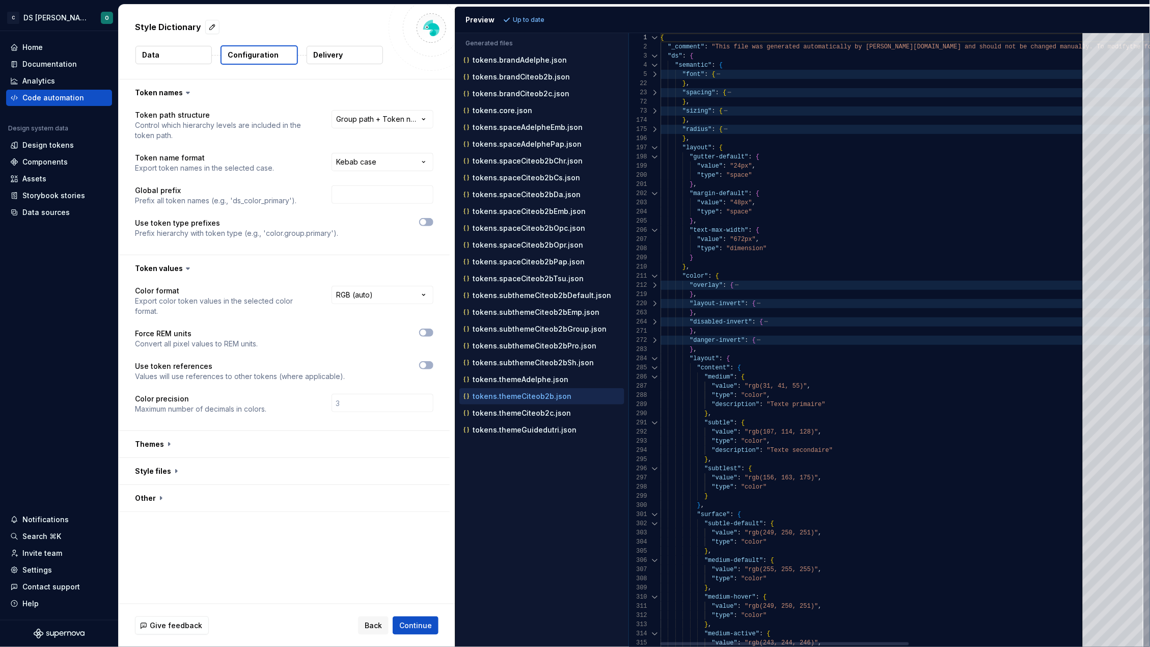
click at [654, 358] on div at bounding box center [654, 358] width 13 height 9
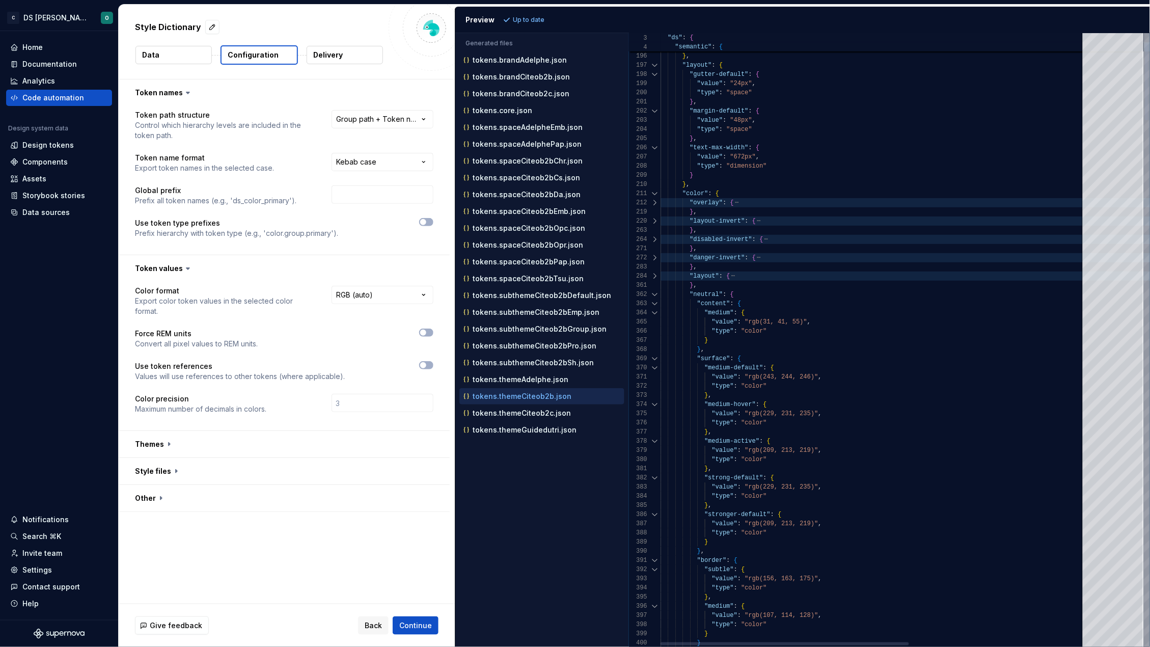
click at [655, 296] on div at bounding box center [654, 294] width 13 height 9
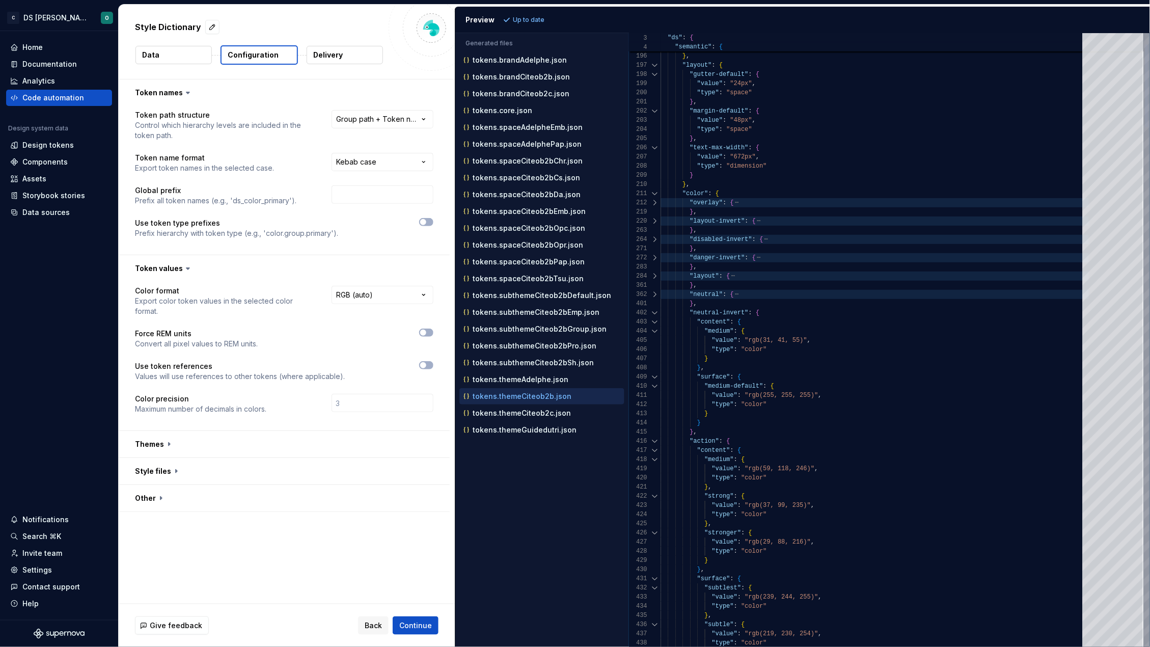
click at [654, 313] on div at bounding box center [654, 312] width 13 height 9
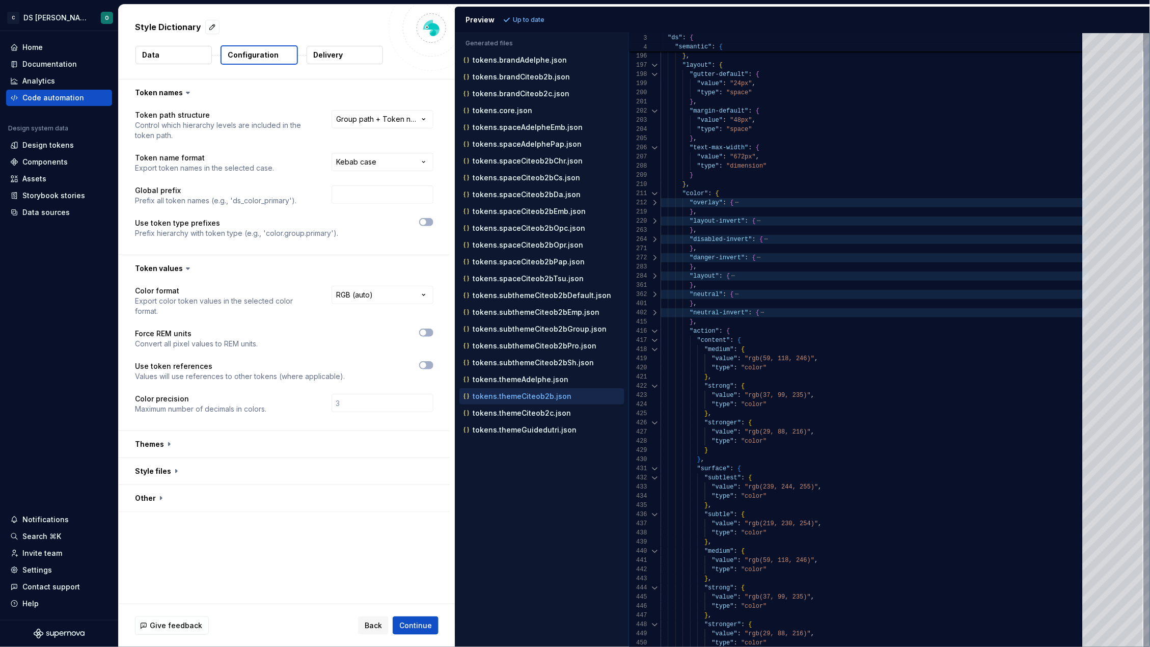
click at [653, 332] on div at bounding box center [654, 330] width 13 height 9
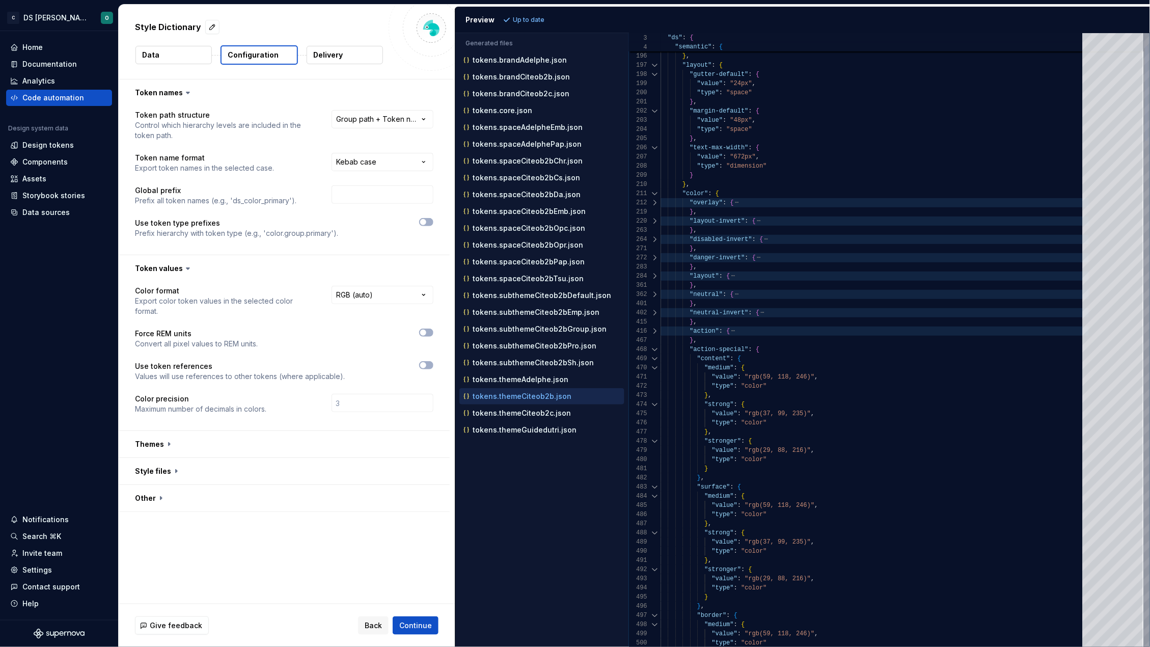
click at [654, 349] on div at bounding box center [654, 349] width 13 height 9
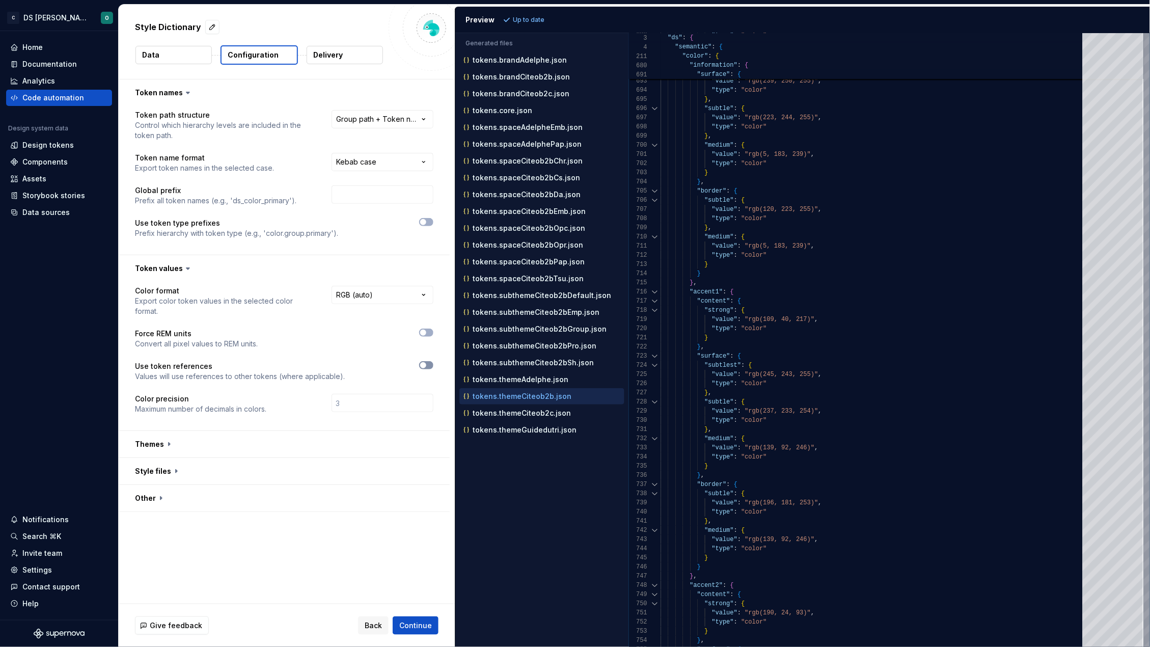
click at [426, 365] on button "button" at bounding box center [426, 365] width 14 height 8
click at [254, 443] on button "button" at bounding box center [284, 444] width 331 height 26
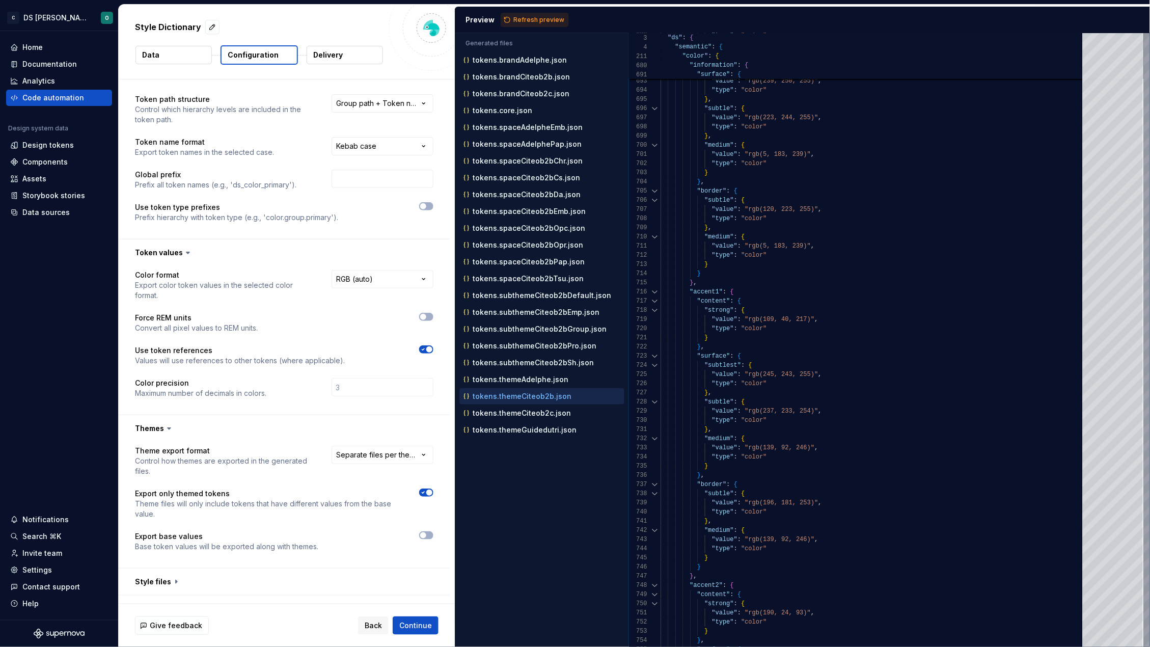
scroll to position [35, 0]
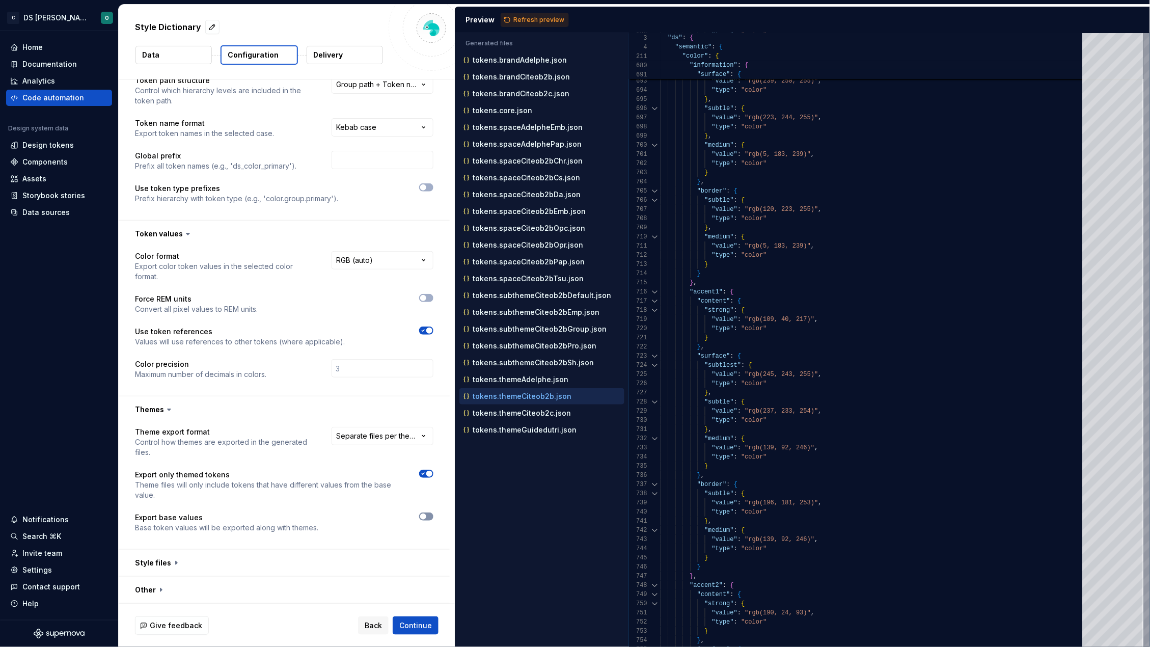
click at [423, 516] on span "button" at bounding box center [423, 516] width 6 height 6
click at [521, 18] on span "Refresh preview" at bounding box center [538, 20] width 51 height 8
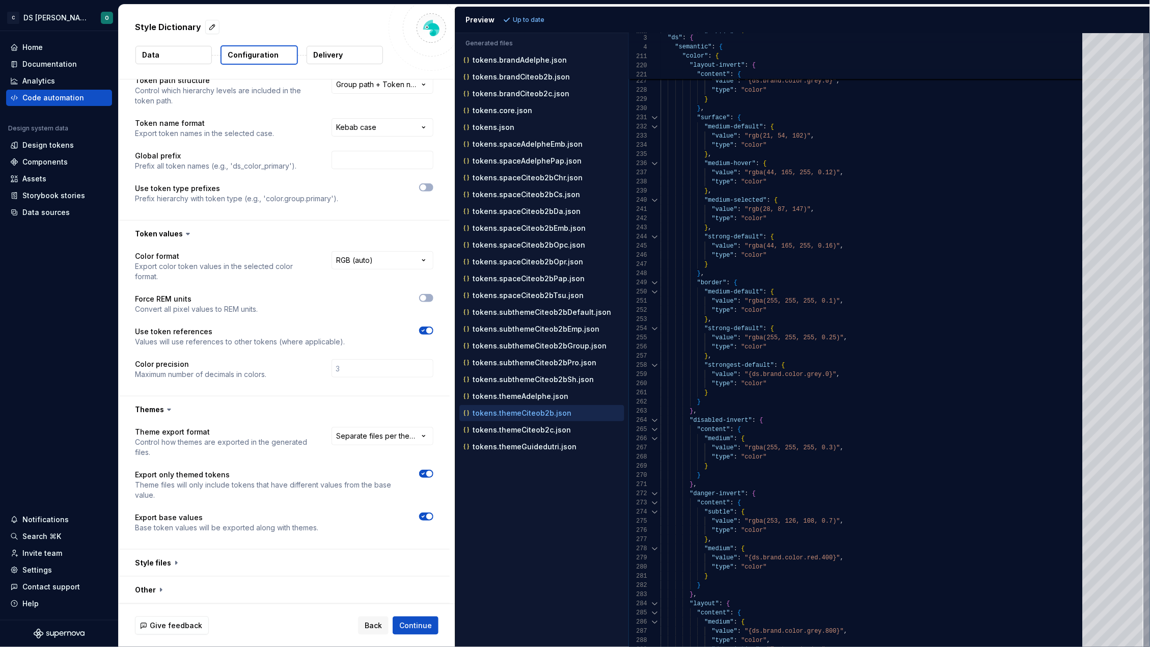
click at [543, 417] on p "tokens.themeCiteob2b.json" at bounding box center [522, 413] width 99 height 8
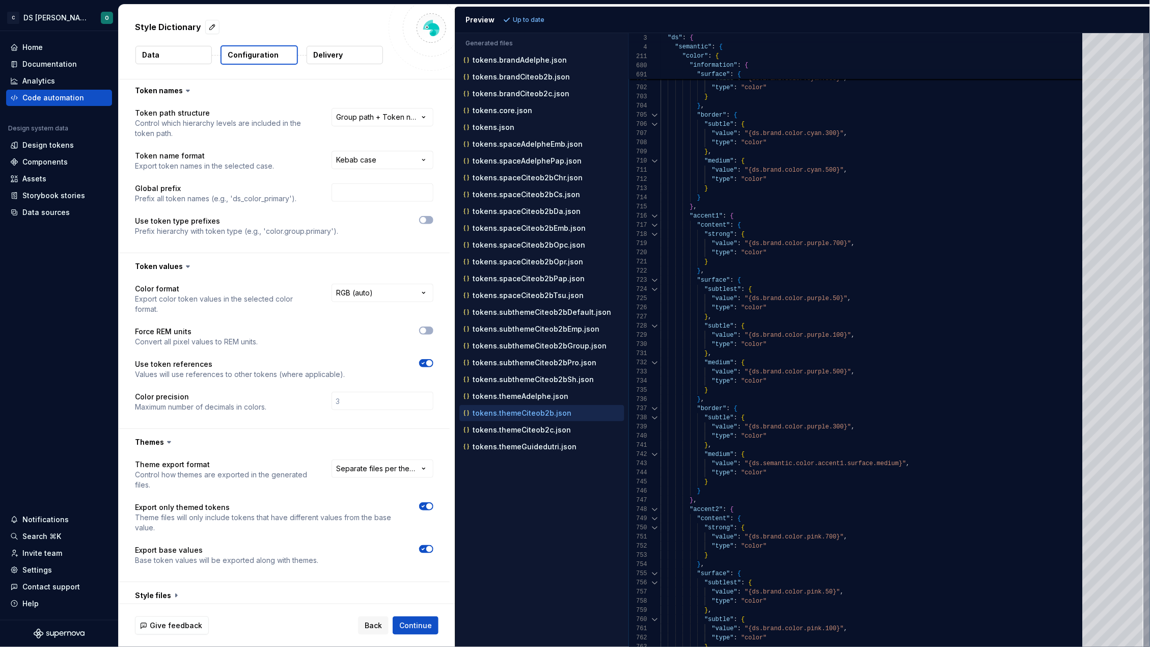
scroll to position [0, 0]
click at [425, 121] on html "**********" at bounding box center [575, 323] width 1150 height 647
click at [430, 91] on html "**********" at bounding box center [575, 323] width 1150 height 647
drag, startPoint x: 164, startPoint y: 224, endPoint x: 352, endPoint y: 236, distance: 187.8
click at [264, 226] on p "Use token type prefixes" at bounding box center [236, 223] width 203 height 10
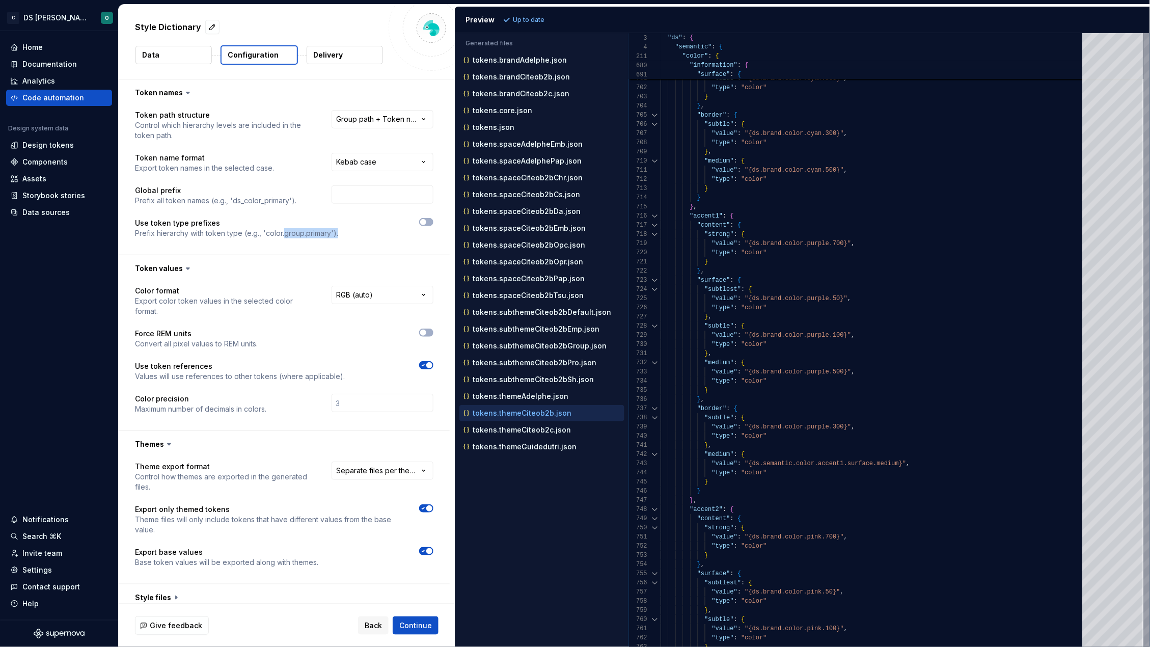
drag, startPoint x: 388, startPoint y: 239, endPoint x: 283, endPoint y: 232, distance: 105.7
click at [283, 232] on div "**********" at bounding box center [284, 180] width 298 height 141
click at [388, 240] on div "**********" at bounding box center [284, 180] width 298 height 141
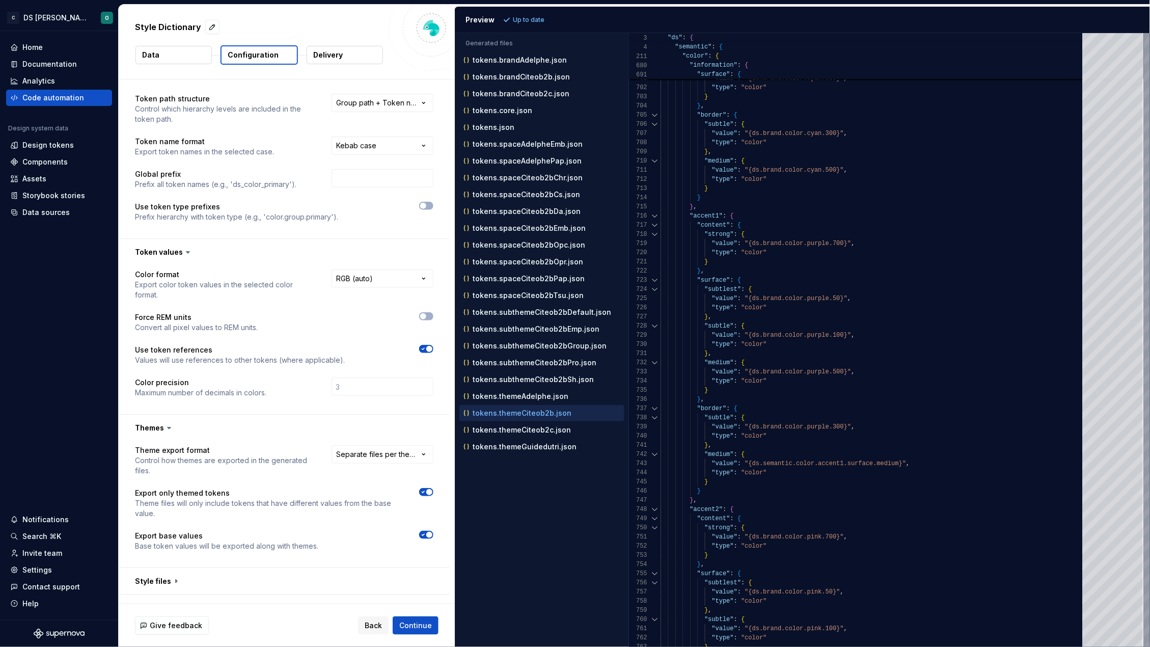
scroll to position [35, 0]
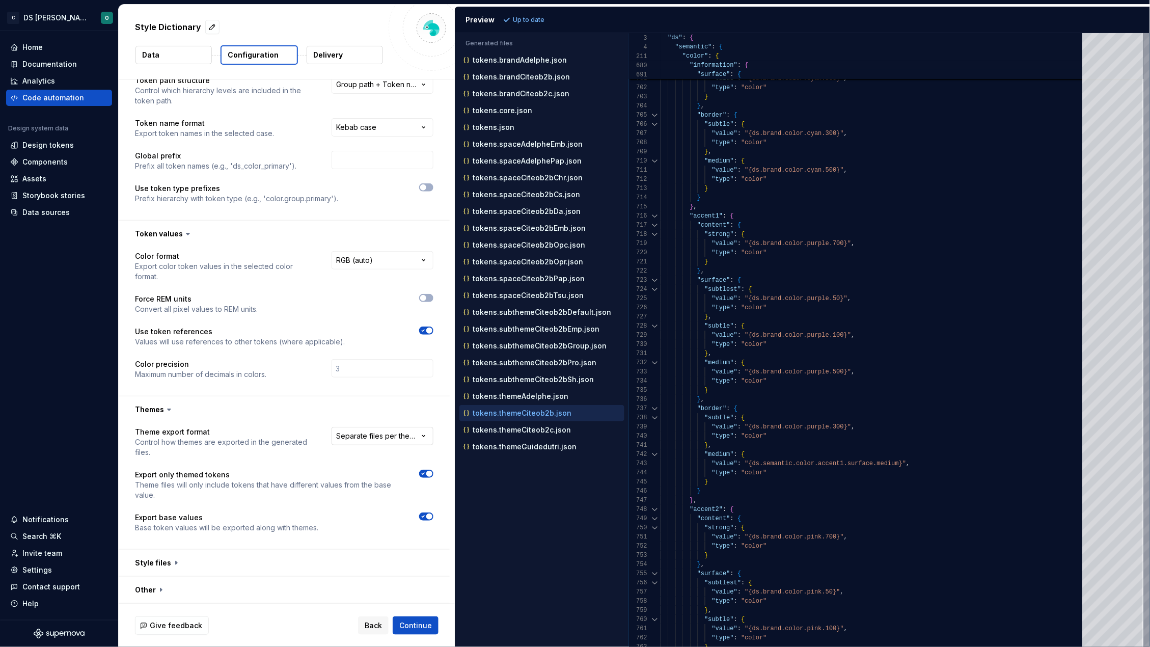
click at [386, 441] on html "**********" at bounding box center [575, 323] width 1150 height 647
click at [272, 402] on html "**********" at bounding box center [575, 323] width 1150 height 647
click at [326, 568] on button "button" at bounding box center [284, 562] width 331 height 26
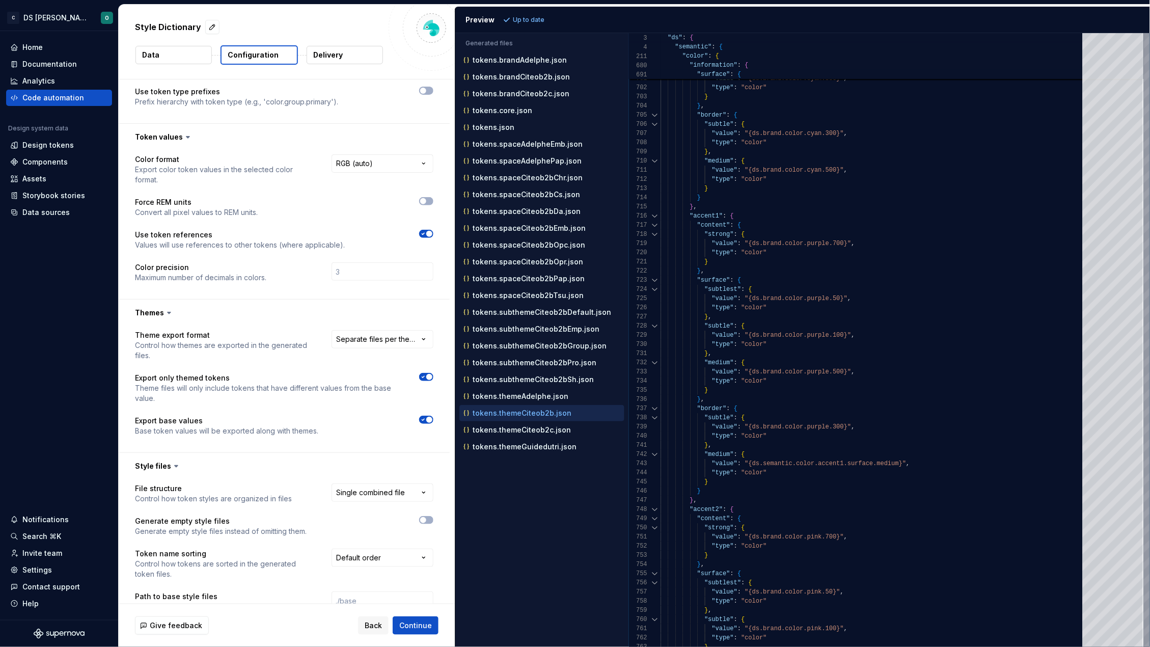
scroll to position [226, 0]
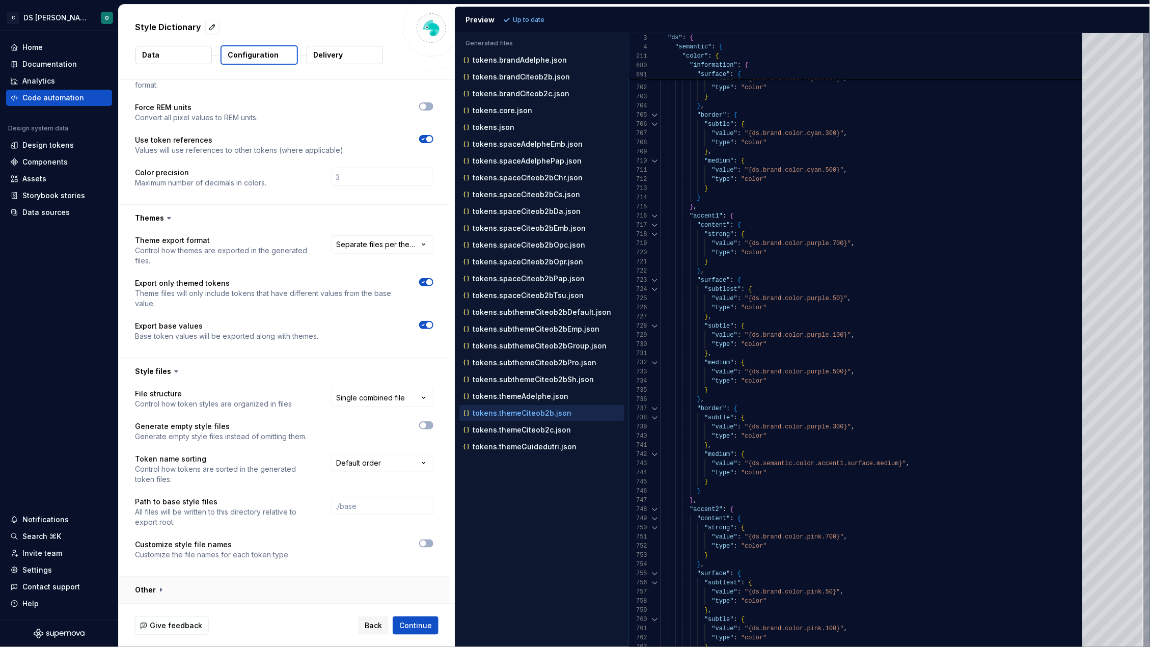
click at [321, 593] on button "button" at bounding box center [284, 589] width 331 height 26
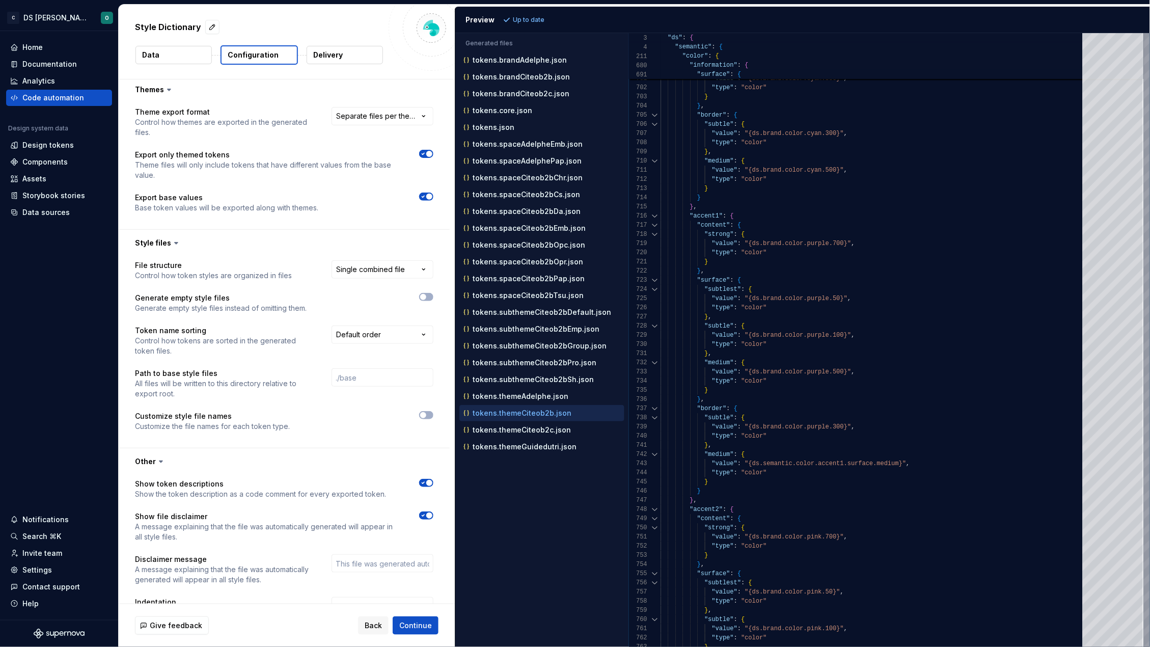
scroll to position [395, 0]
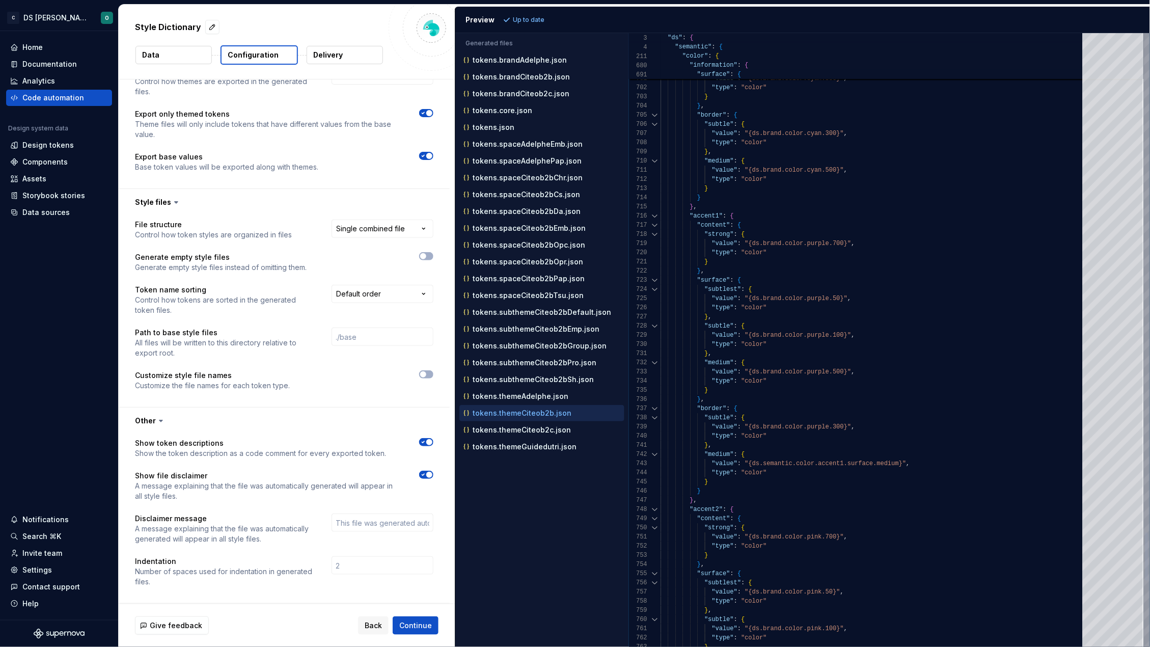
click at [957, 309] on div ""type" : "color"" at bounding box center [874, 307] width 428 height 9
drag, startPoint x: 922, startPoint y: 466, endPoint x: 711, endPoint y: 466, distance: 210.3
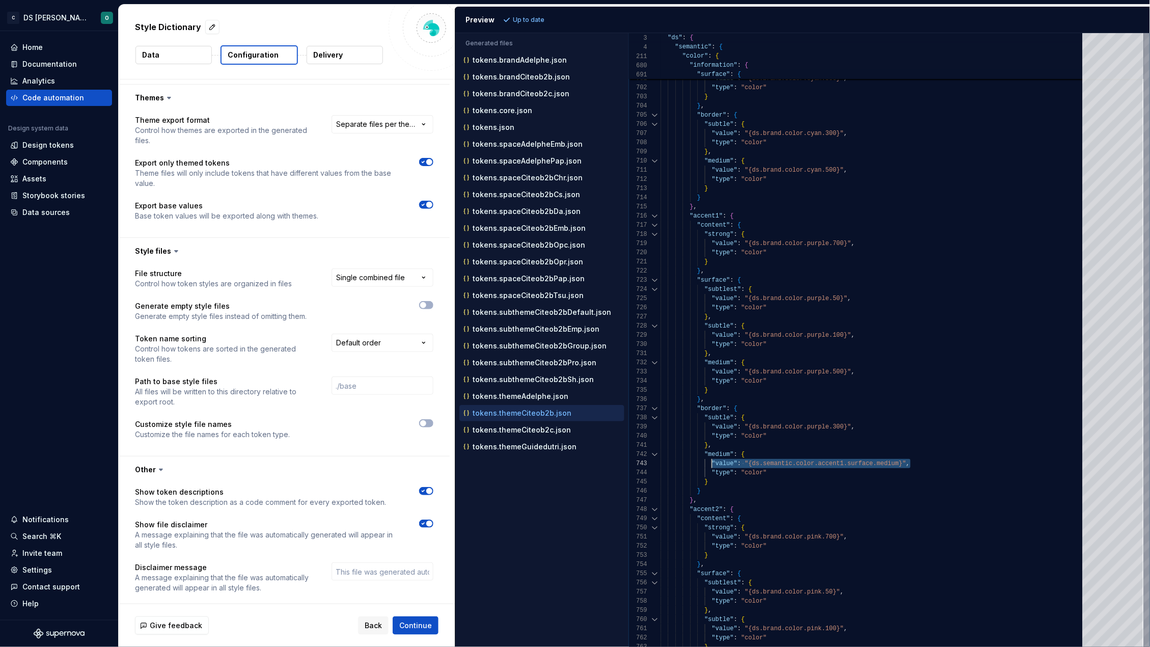
scroll to position [395, 0]
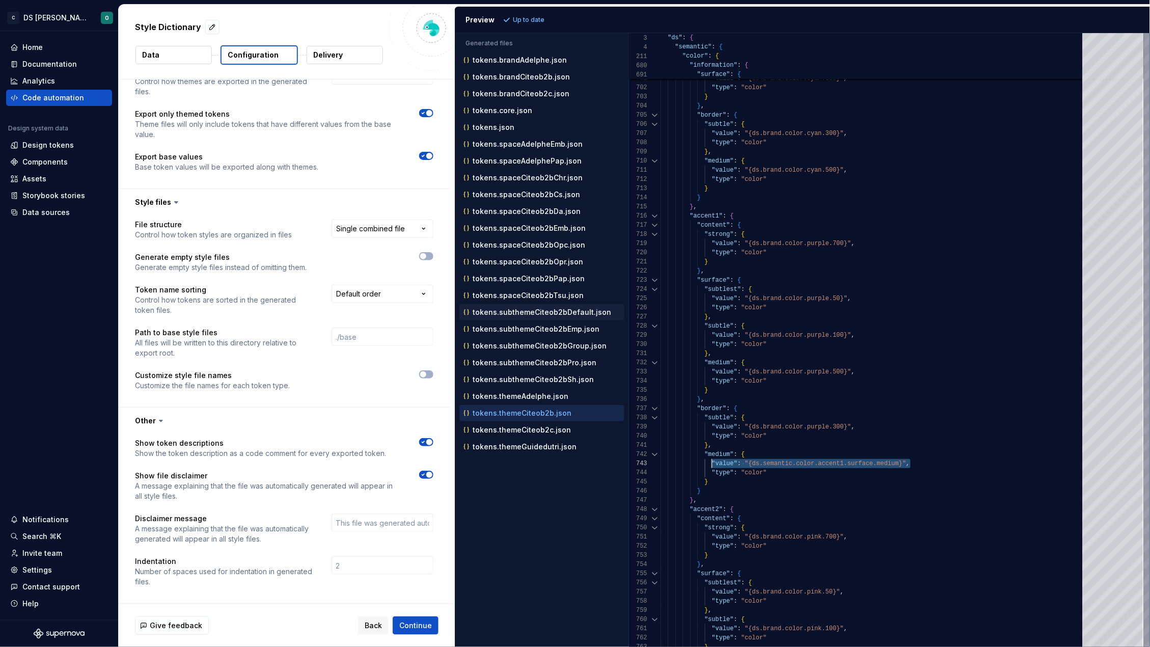
click at [549, 312] on p "tokens.subthemeCiteob2bDefault.json" at bounding box center [542, 312] width 138 height 8
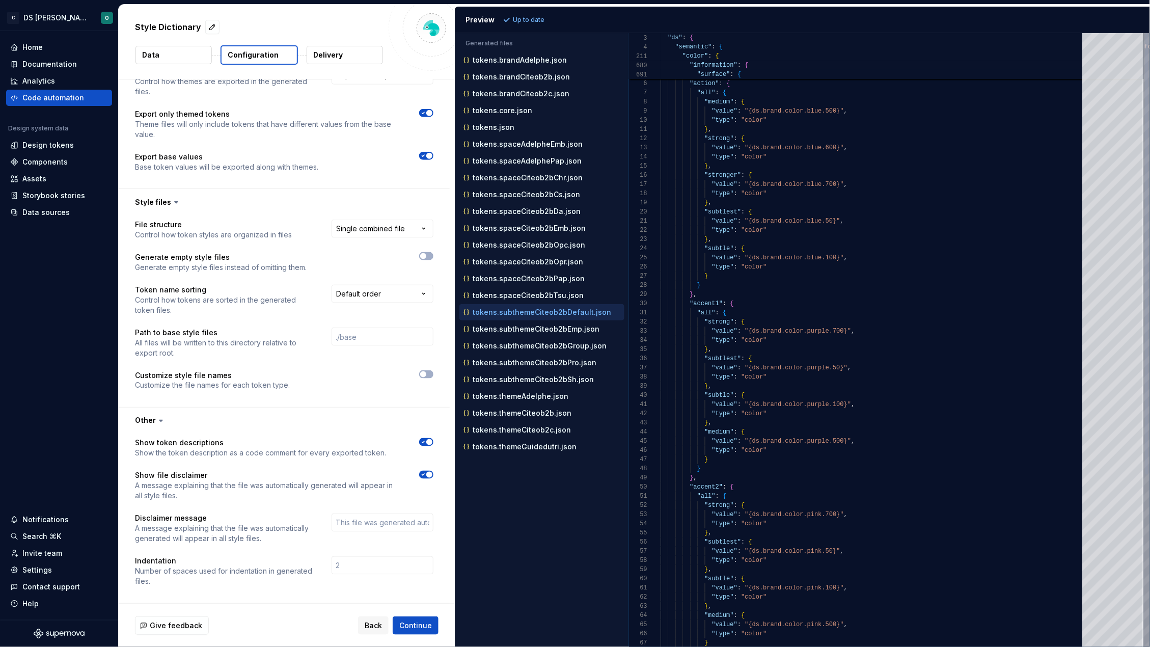
scroll to position [90, 0]
click at [559, 337] on div "tokens.subthemeCiteob2bEmp.json" at bounding box center [541, 329] width 165 height 16
click at [560, 331] on p "tokens.subthemeCiteob2bEmp.json" at bounding box center [536, 329] width 127 height 8
type textarea "**********"
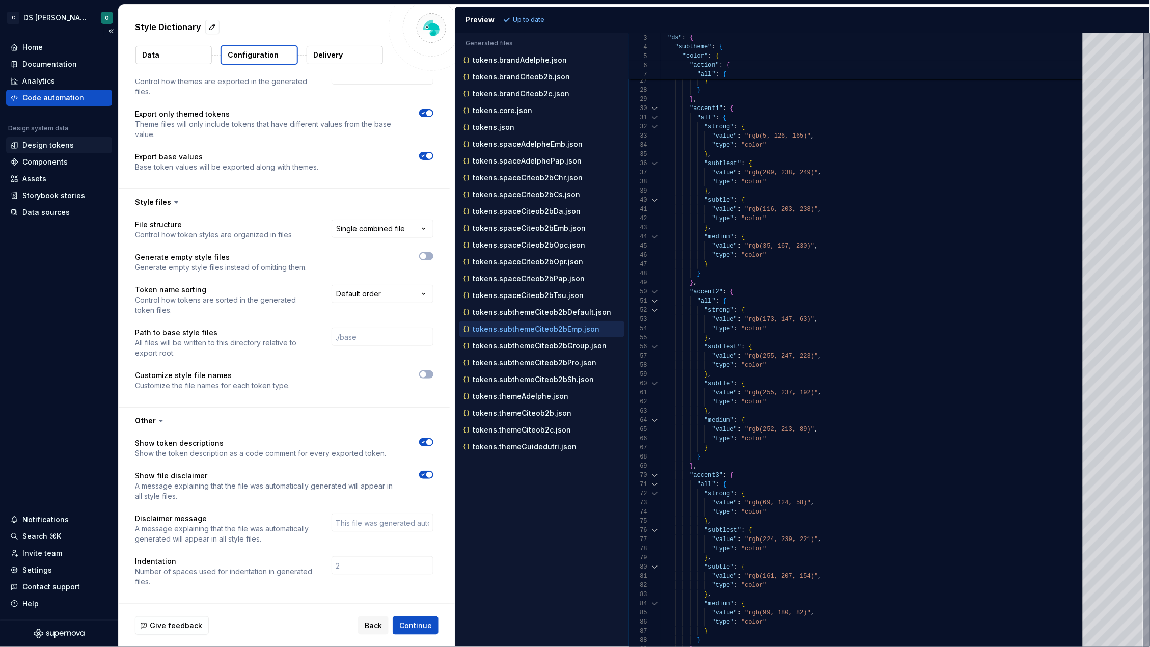
click at [53, 147] on div "Design tokens" at bounding box center [47, 145] width 51 height 10
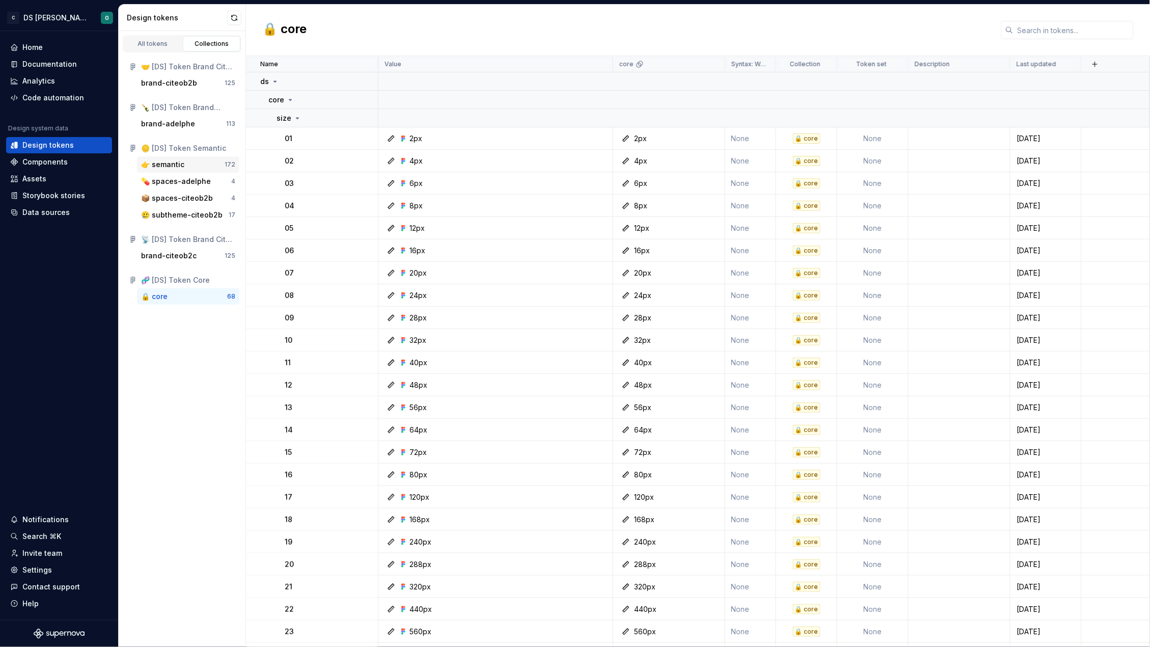
click at [178, 165] on div "👉 semantic" at bounding box center [162, 164] width 43 height 10
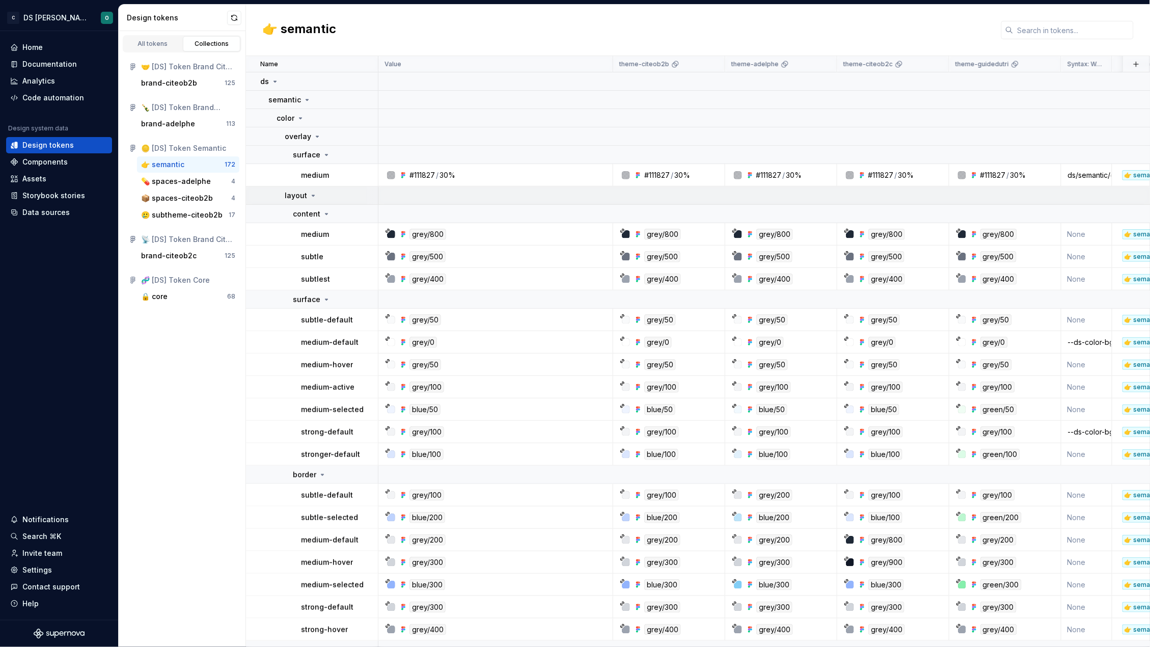
click at [312, 195] on icon at bounding box center [313, 195] width 3 height 1
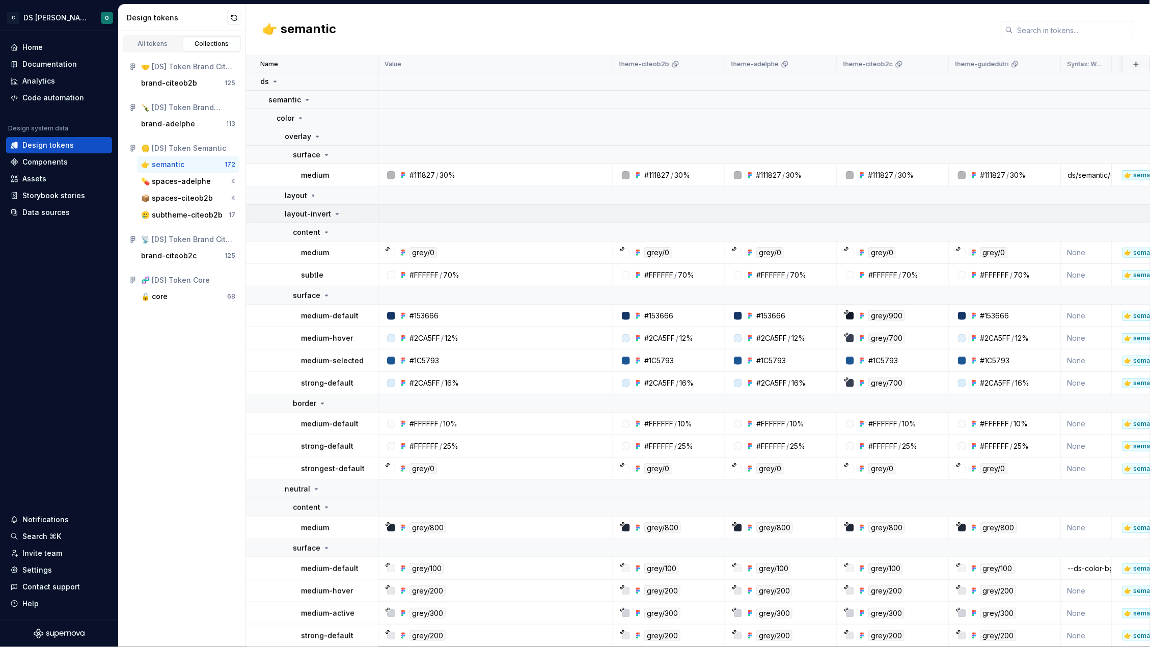
click at [310, 210] on p "layout-invert" at bounding box center [308, 214] width 46 height 10
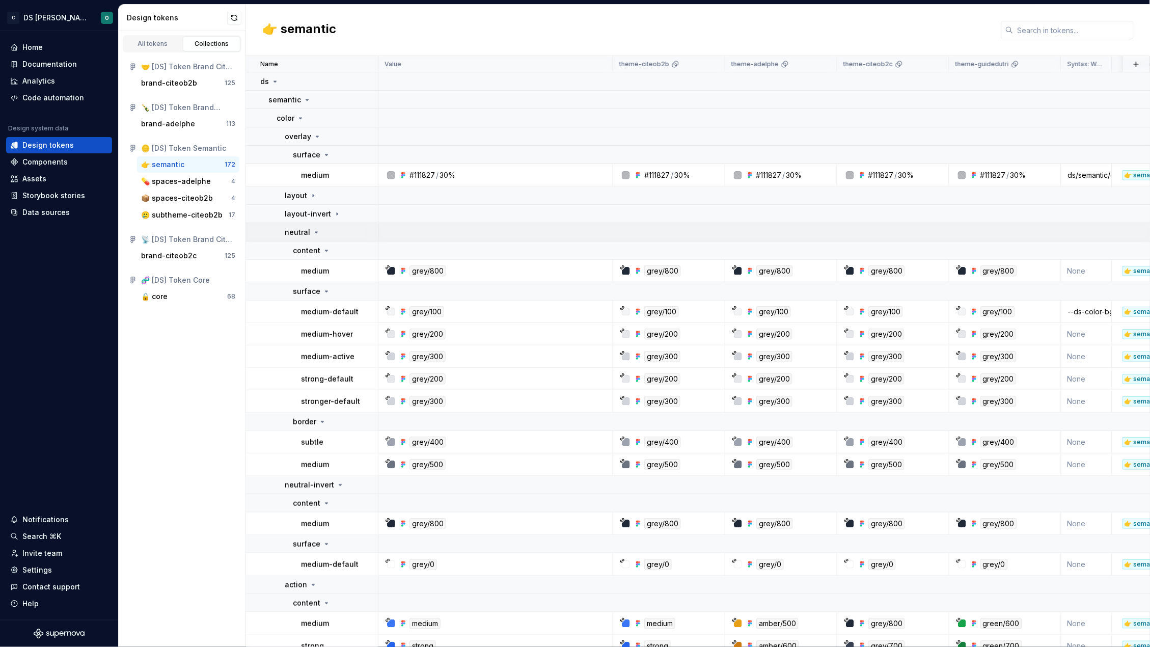
click at [300, 233] on p "neutral" at bounding box center [297, 232] width 25 height 10
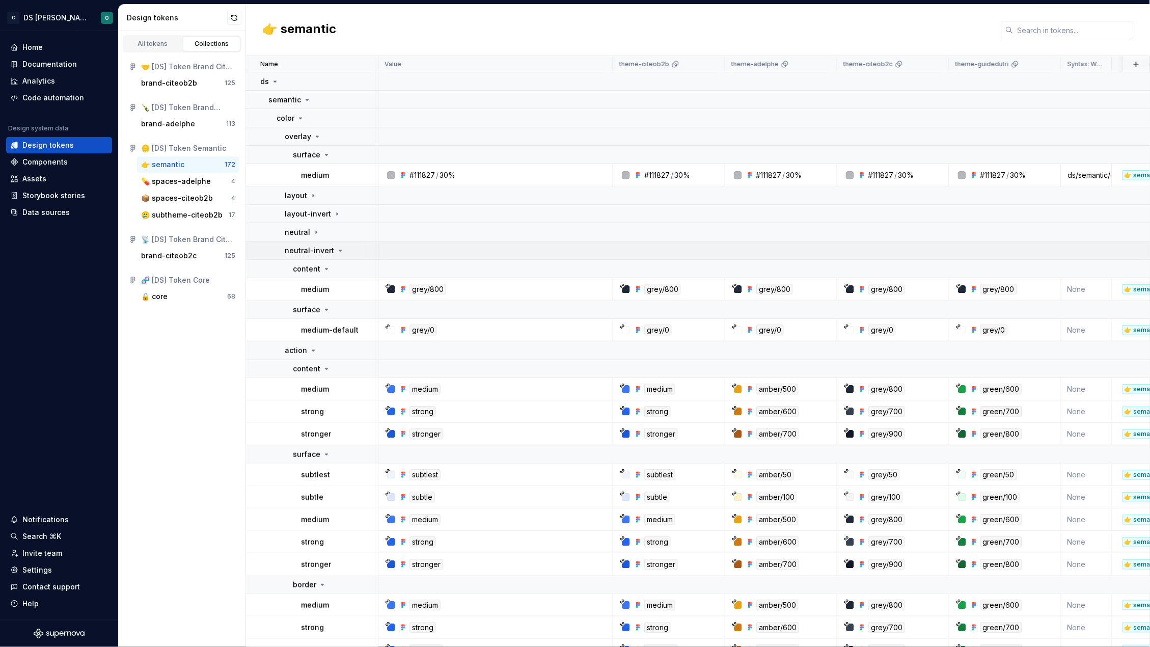
click at [306, 254] on p "neutral-invert" at bounding box center [309, 250] width 49 height 10
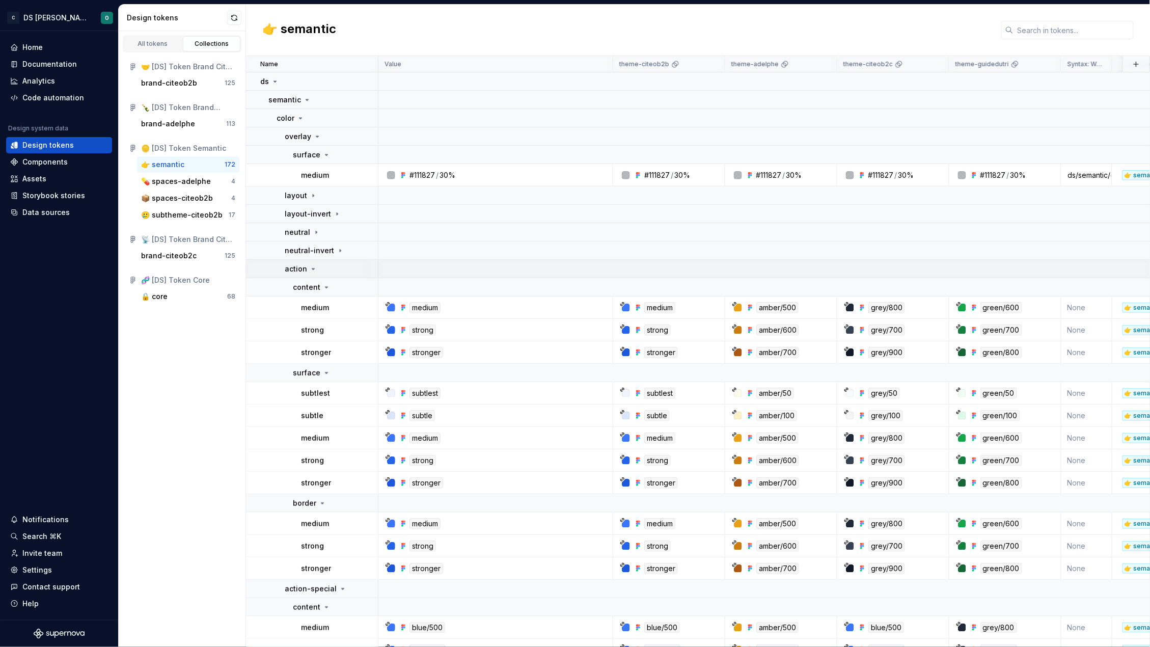
click at [303, 262] on td "action" at bounding box center [312, 269] width 132 height 18
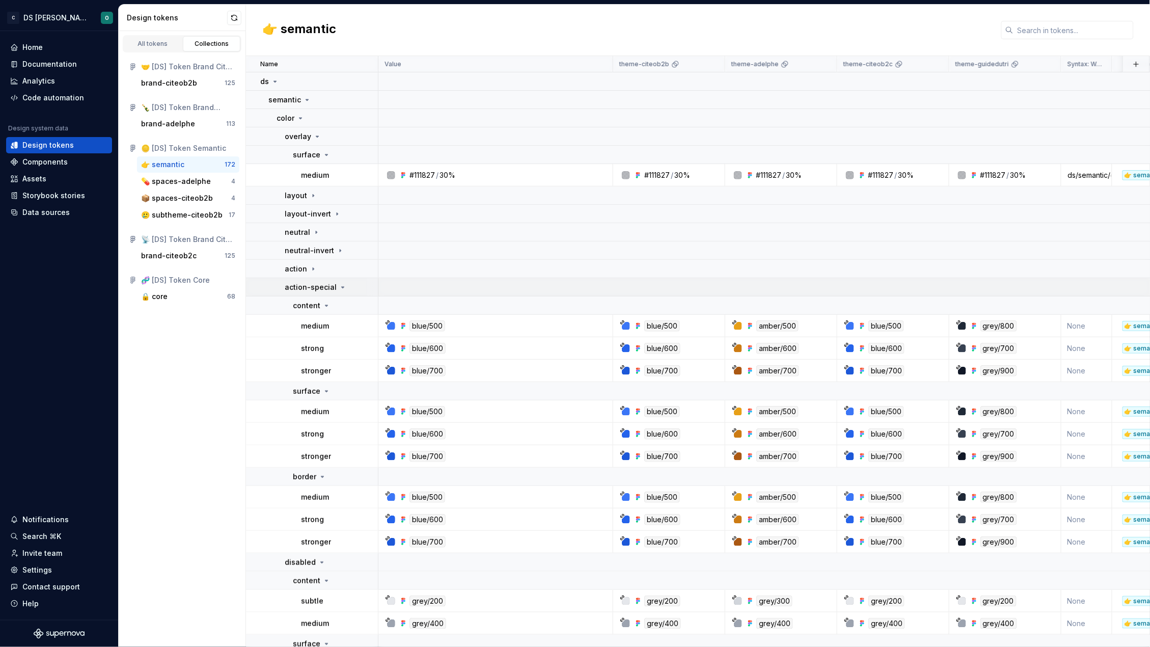
click at [302, 282] on p "action-special" at bounding box center [311, 287] width 52 height 10
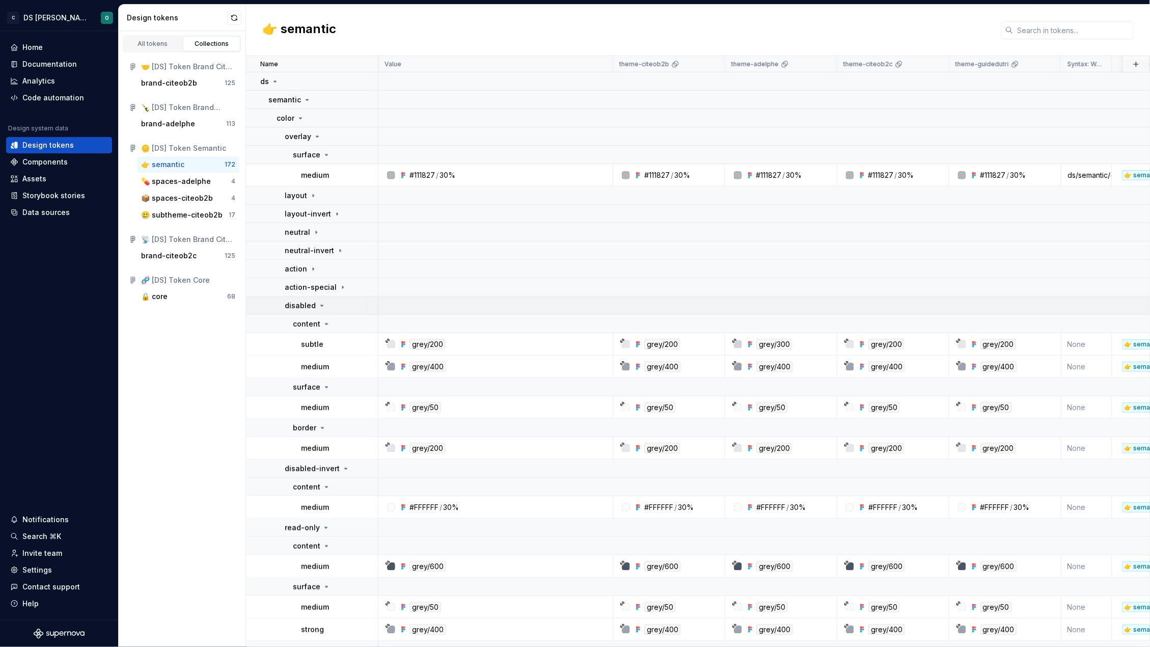
click at [297, 306] on p "disabled" at bounding box center [300, 305] width 31 height 10
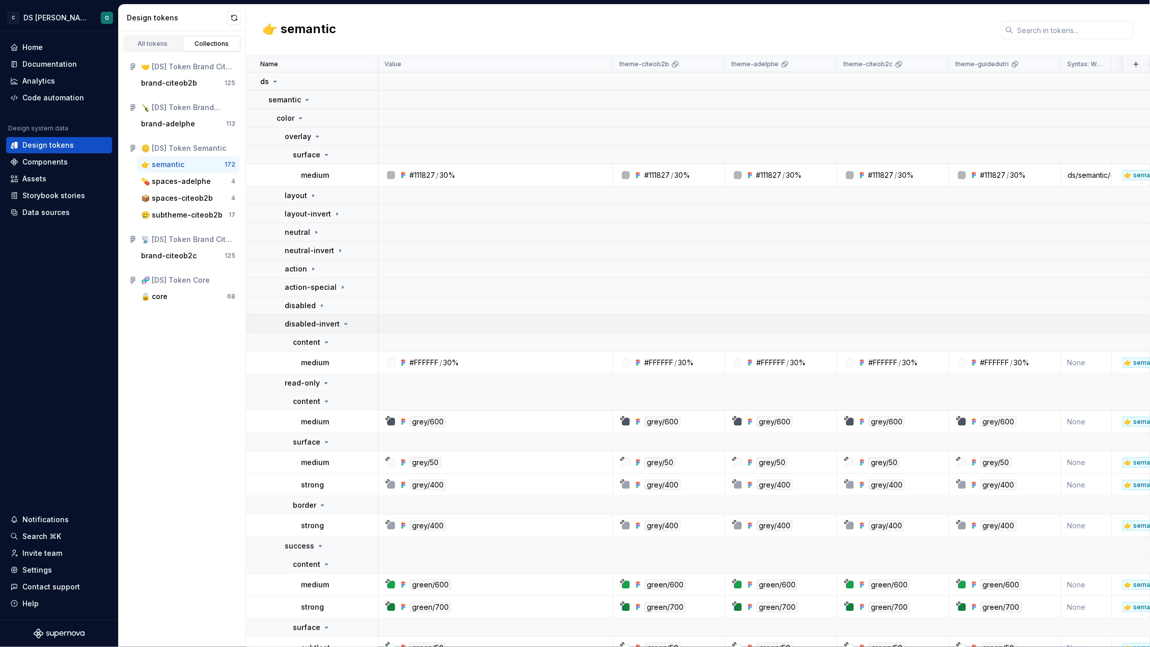
click at [302, 327] on p "disabled-invert" at bounding box center [312, 324] width 55 height 10
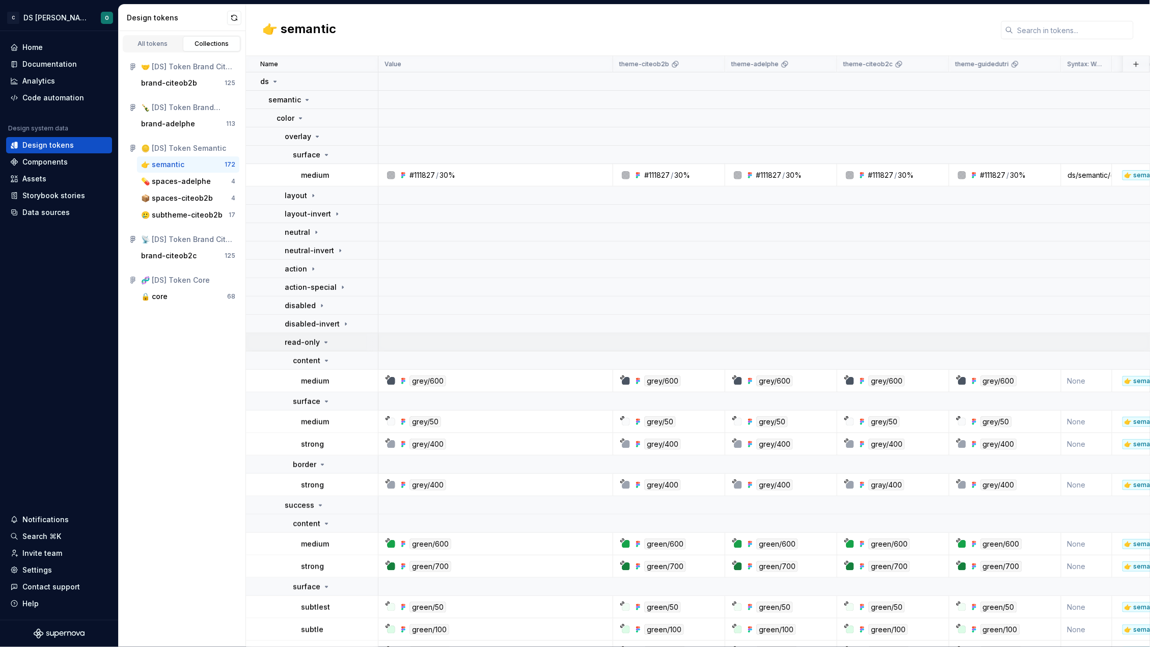
click at [300, 340] on p "read-only" at bounding box center [302, 342] width 35 height 10
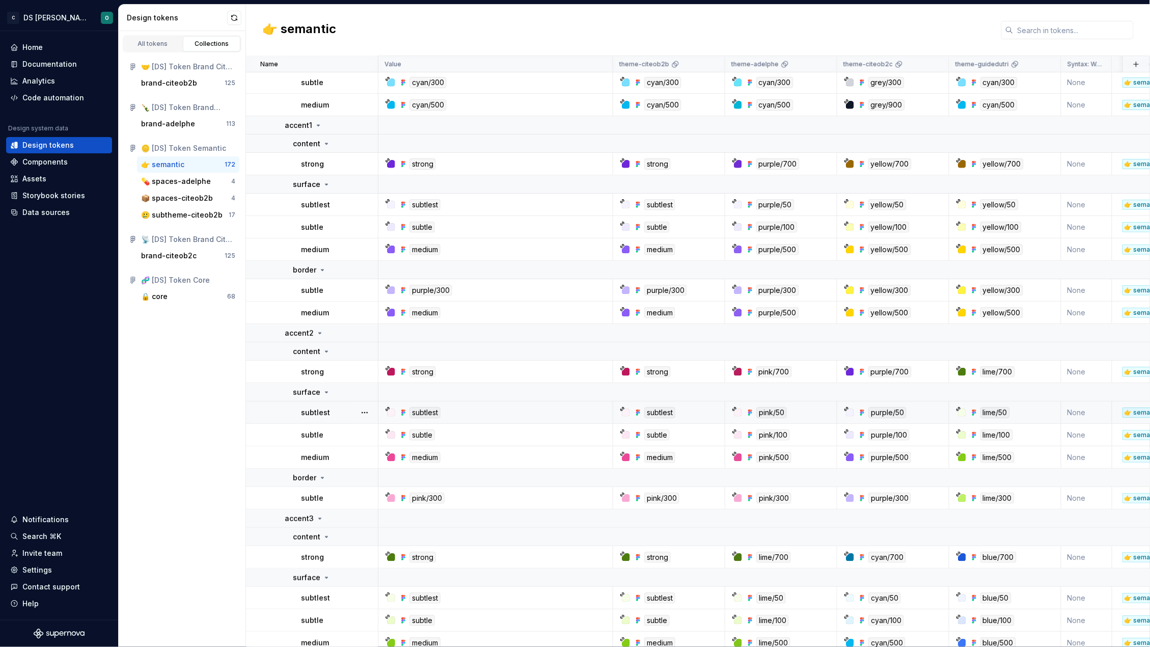
scroll to position [1277, 0]
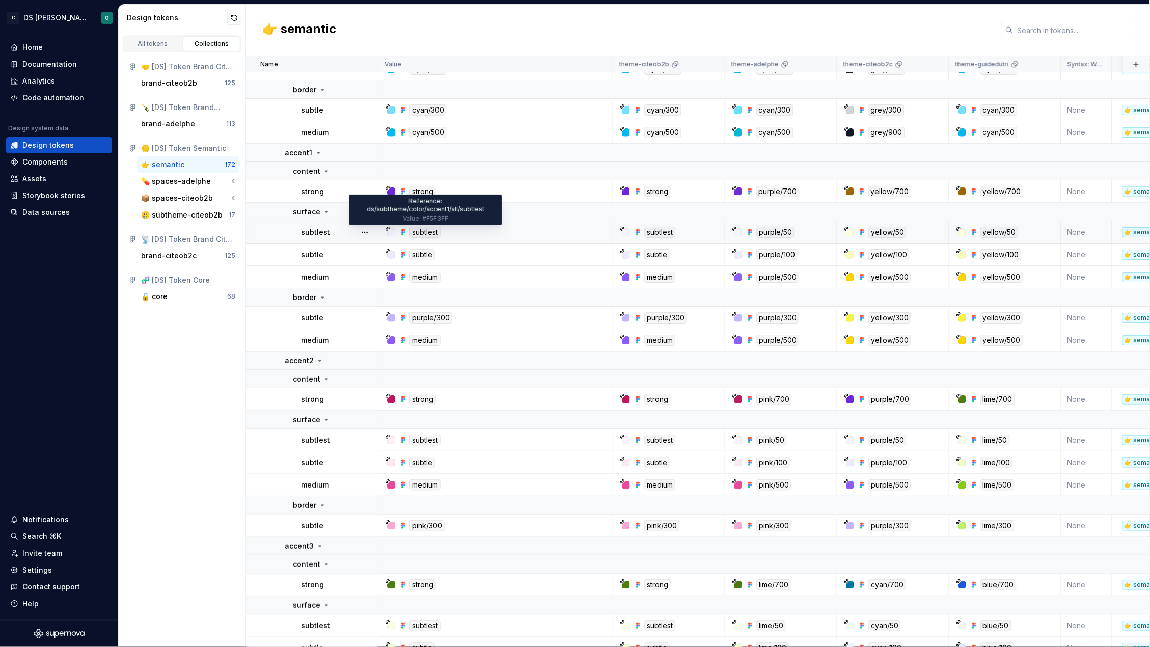
click at [422, 231] on div "subtlest" at bounding box center [424, 232] width 31 height 11
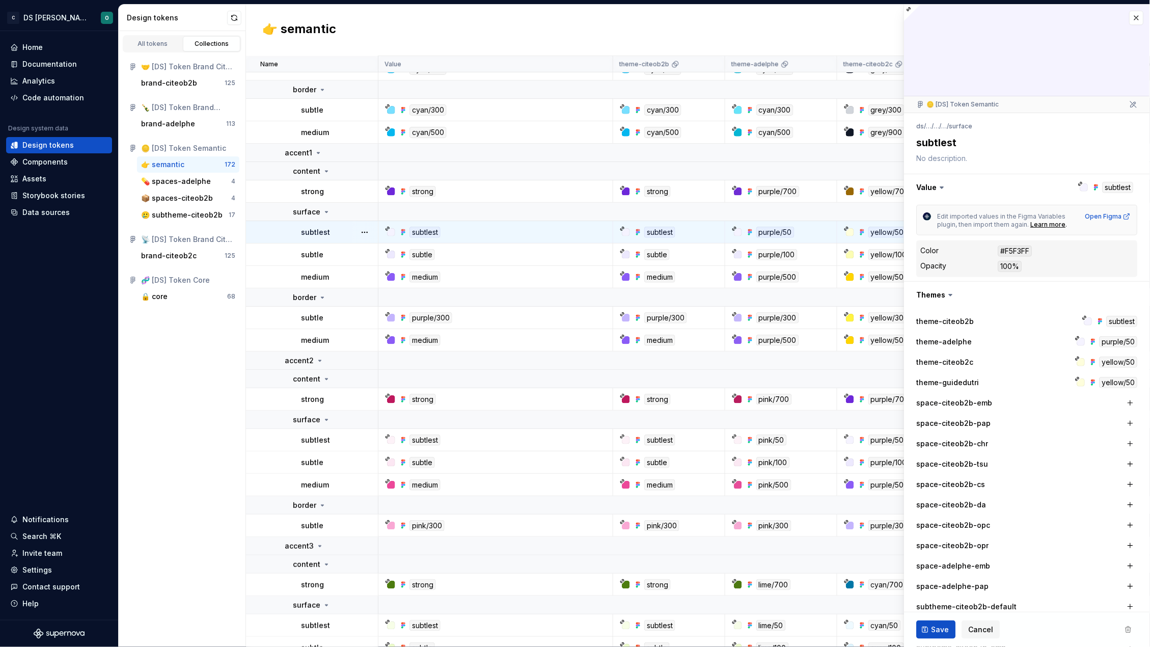
type textarea "*"
